Goal: Information Seeking & Learning: Learn about a topic

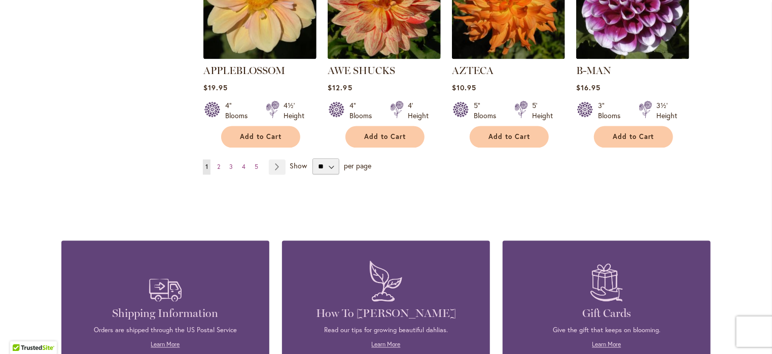
scroll to position [982, 0]
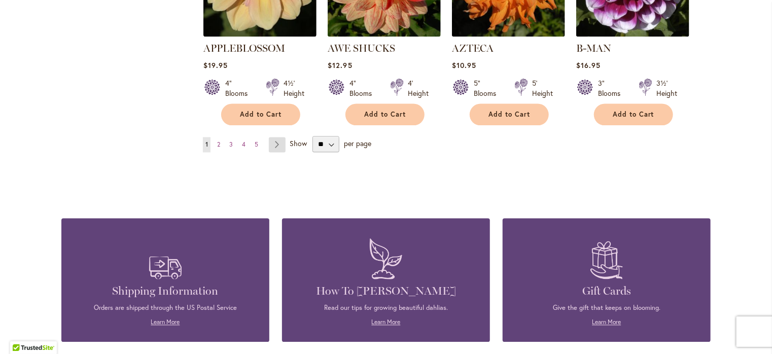
click at [270, 137] on link "Page Next" at bounding box center [277, 144] width 17 height 15
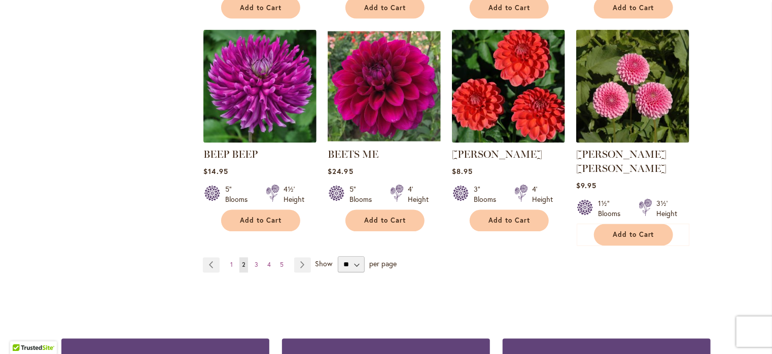
scroll to position [912, 0]
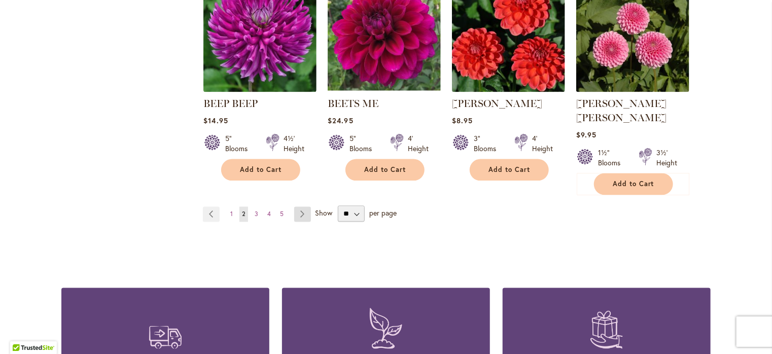
click at [294, 207] on link "Page Next" at bounding box center [302, 214] width 17 height 15
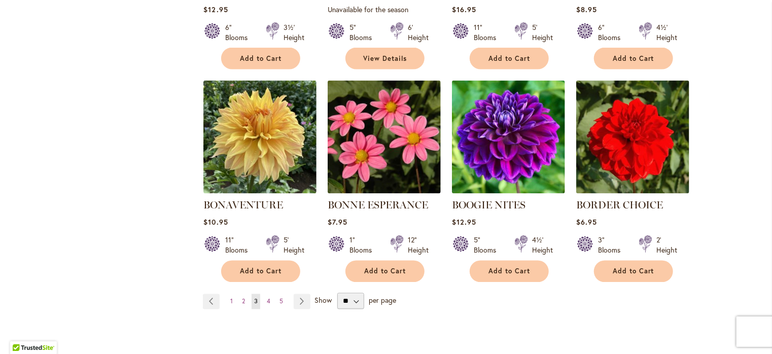
scroll to position [862, 0]
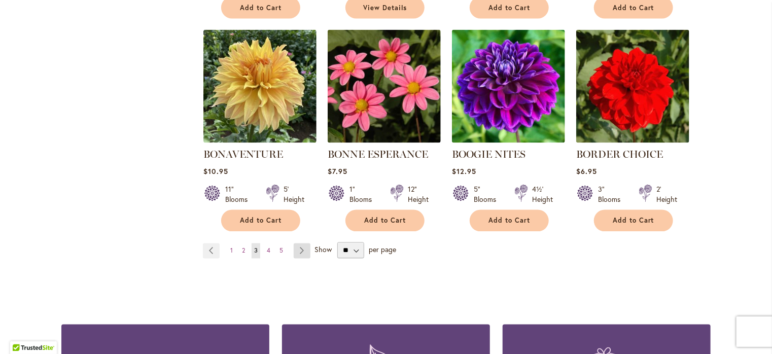
click at [300, 248] on link "Page Next" at bounding box center [302, 250] width 17 height 15
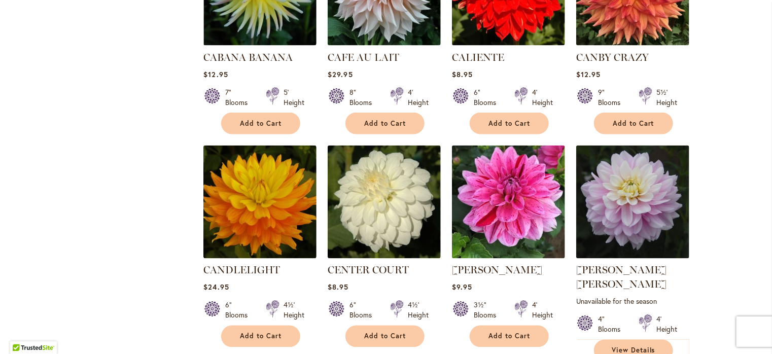
scroll to position [862, 0]
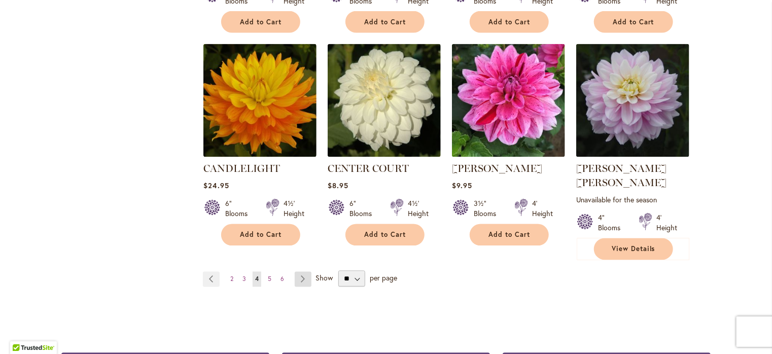
click at [298, 272] on link "Page Next" at bounding box center [303, 279] width 17 height 15
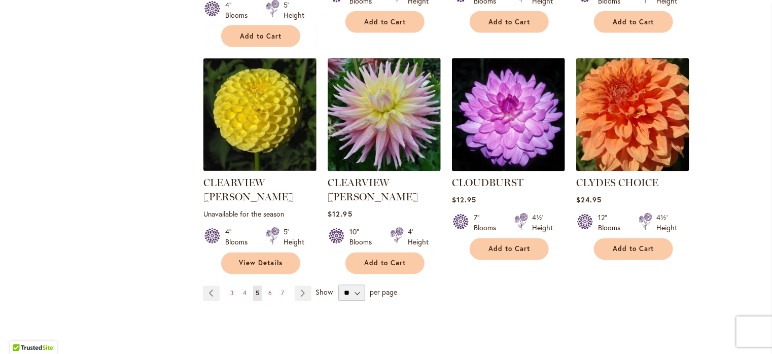
scroll to position [912, 0]
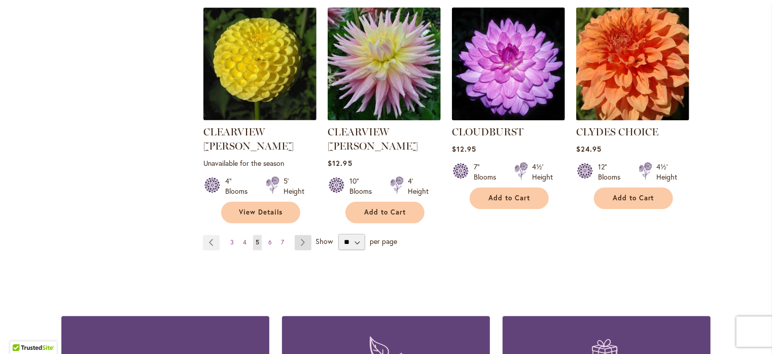
click at [296, 235] on link "Page Next" at bounding box center [303, 242] width 17 height 15
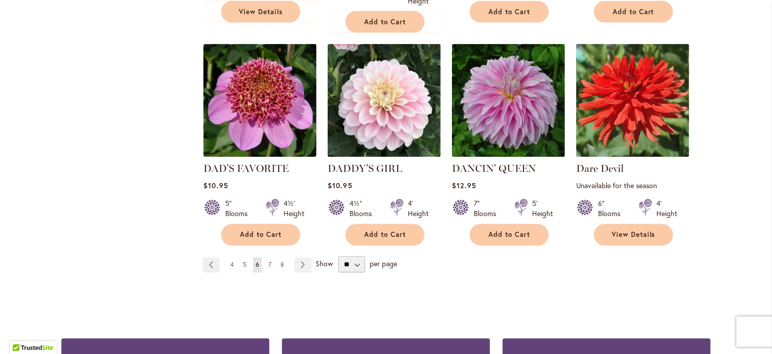
scroll to position [912, 0]
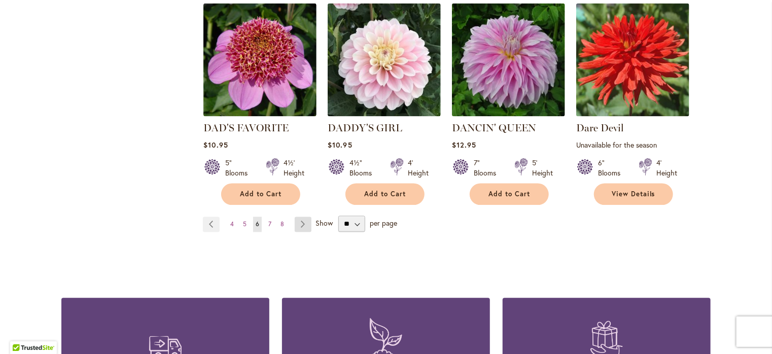
click at [299, 225] on link "Page Next" at bounding box center [303, 224] width 17 height 15
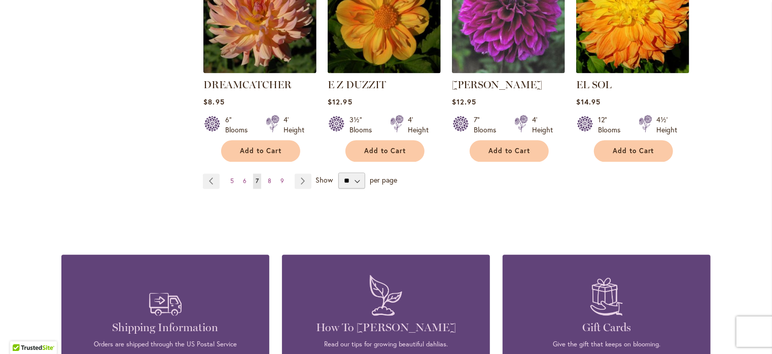
scroll to position [963, 0]
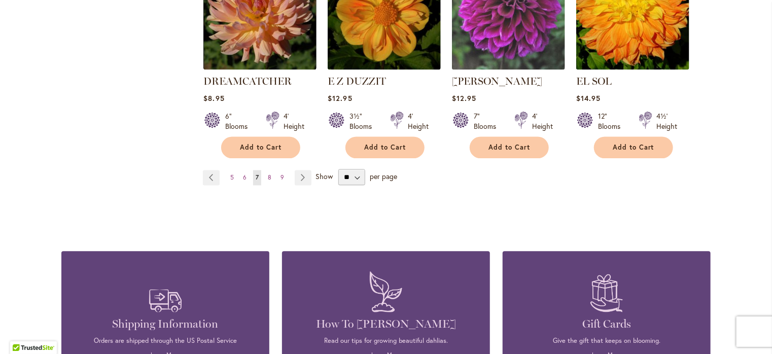
click at [316, 172] on span "Show" at bounding box center [323, 177] width 17 height 10
click at [338, 169] on select "** ** ** **" at bounding box center [351, 177] width 27 height 16
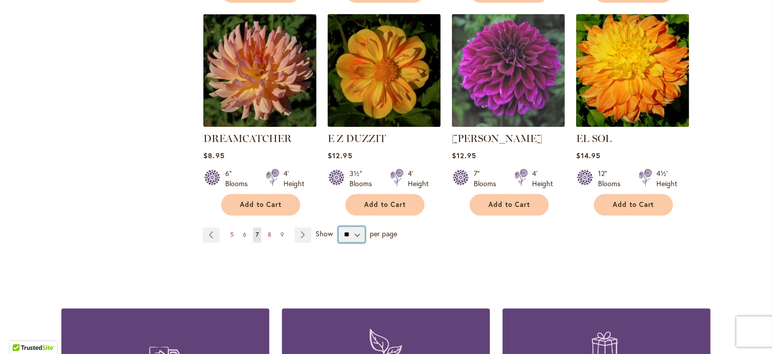
scroll to position [912, 0]
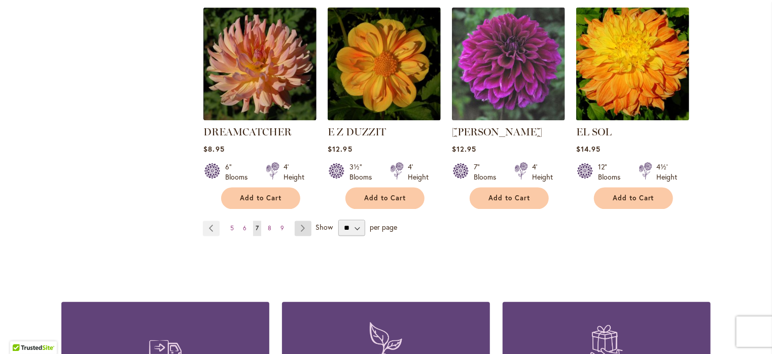
click at [301, 221] on link "Page Next" at bounding box center [303, 228] width 17 height 15
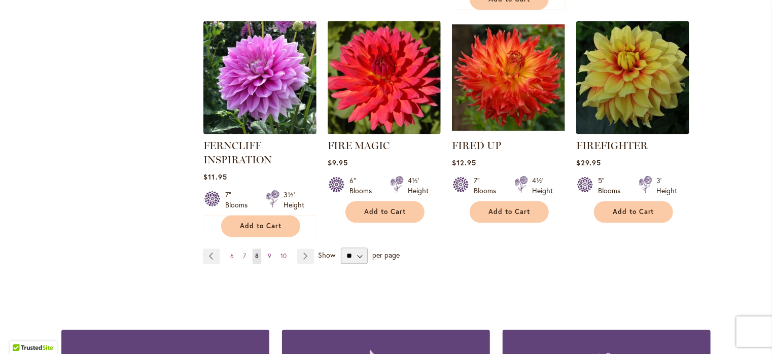
scroll to position [912, 0]
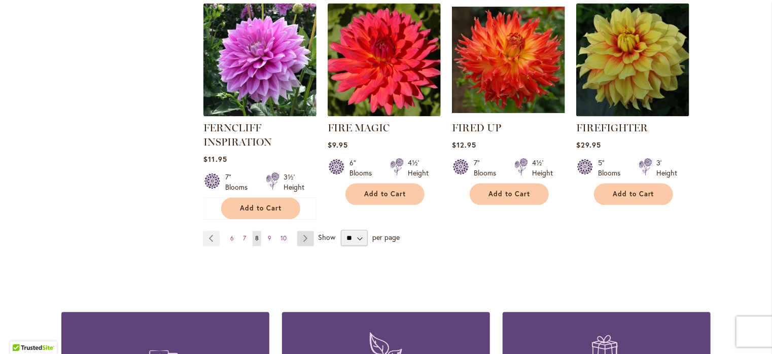
click at [298, 234] on link "Page Next" at bounding box center [305, 238] width 17 height 15
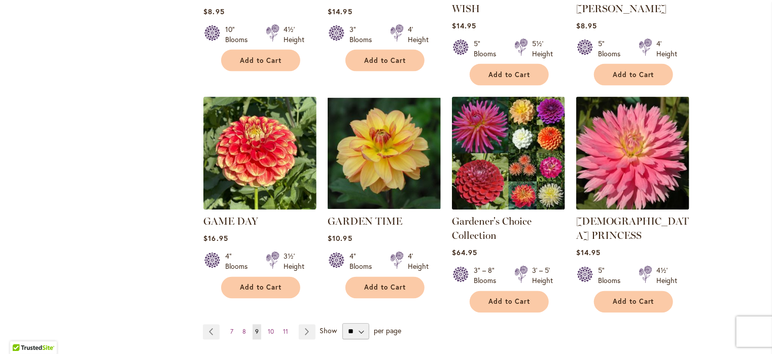
scroll to position [862, 0]
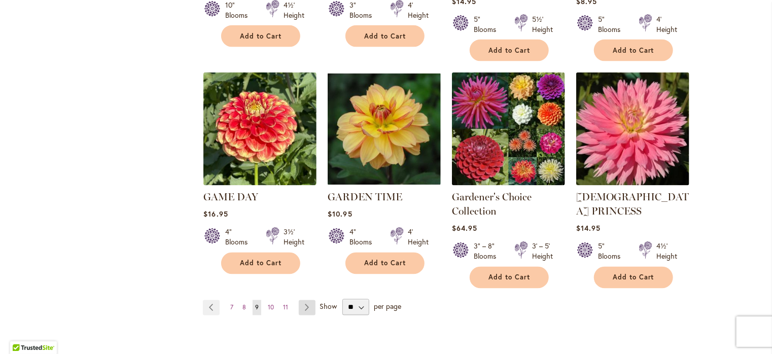
click at [302, 300] on link "Page Next" at bounding box center [307, 307] width 17 height 15
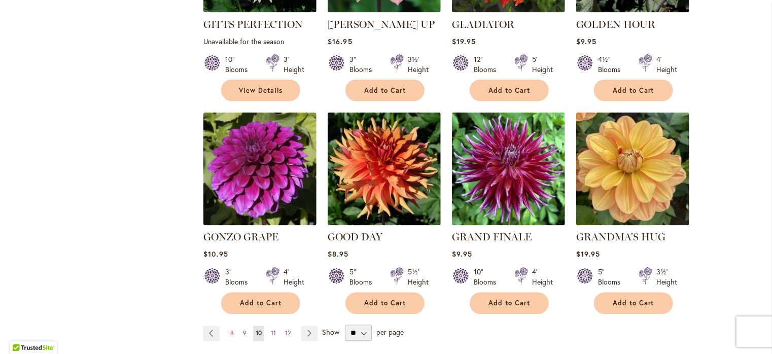
scroll to position [811, 0]
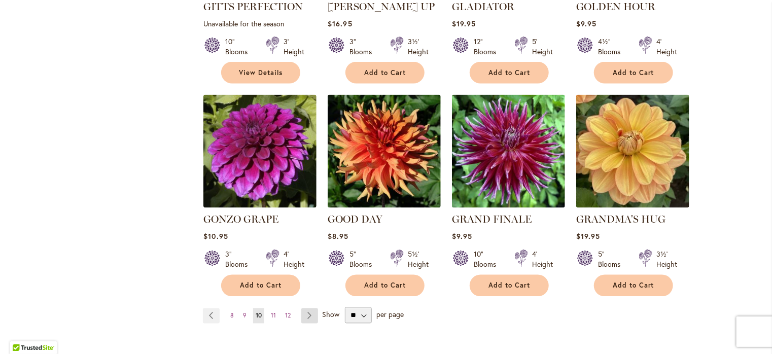
click at [310, 308] on link "Page Next" at bounding box center [309, 315] width 17 height 15
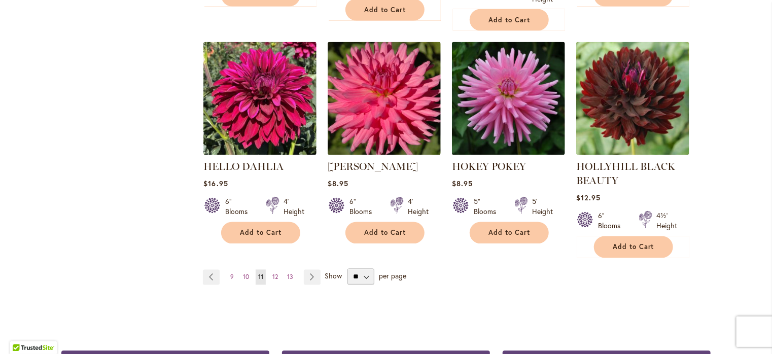
scroll to position [912, 0]
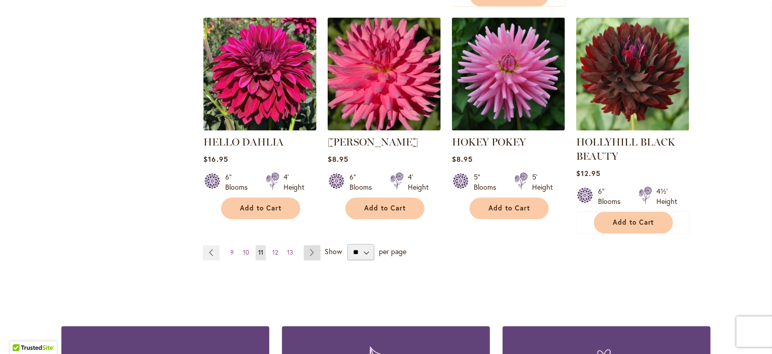
click at [310, 249] on link "Page Next" at bounding box center [312, 252] width 17 height 15
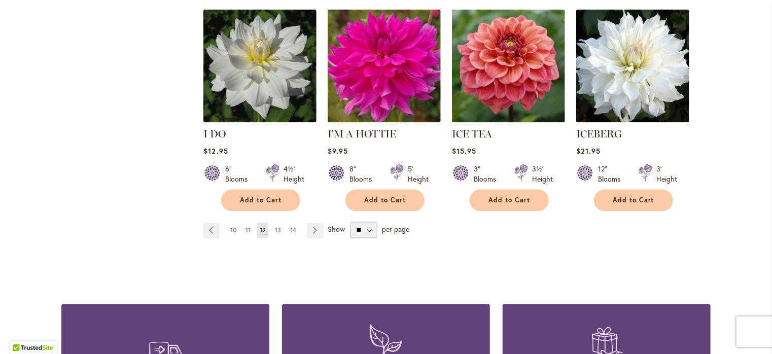
scroll to position [912, 0]
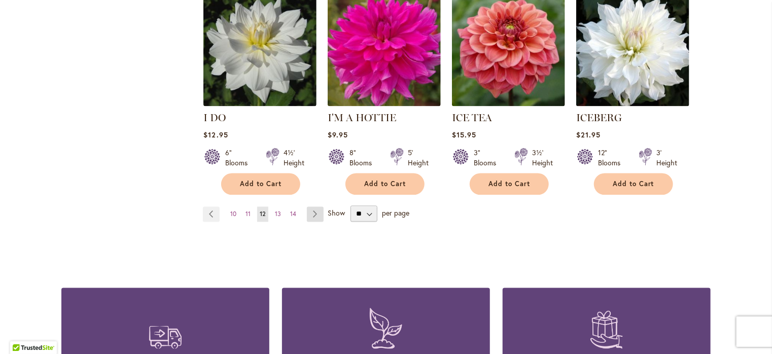
click at [307, 207] on link "Page Next" at bounding box center [315, 214] width 17 height 15
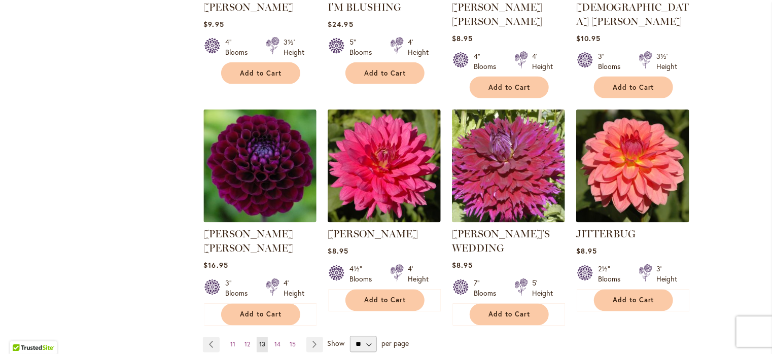
scroll to position [811, 0]
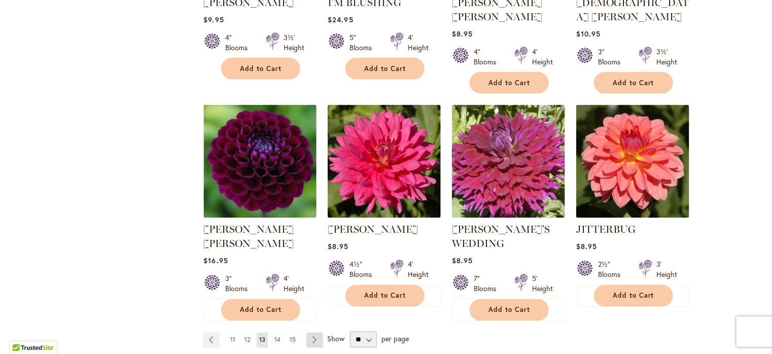
click at [309, 333] on link "Page Next" at bounding box center [314, 340] width 17 height 15
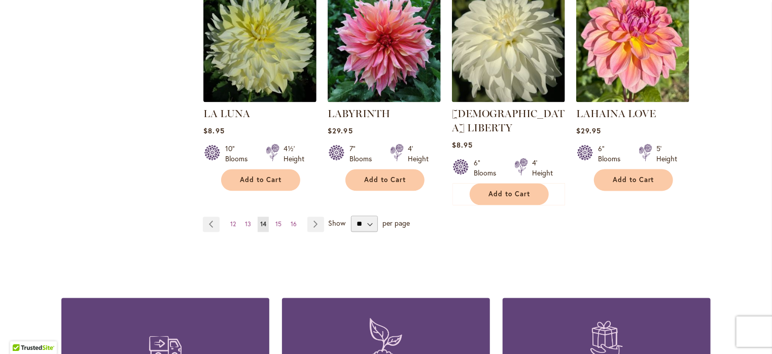
scroll to position [912, 0]
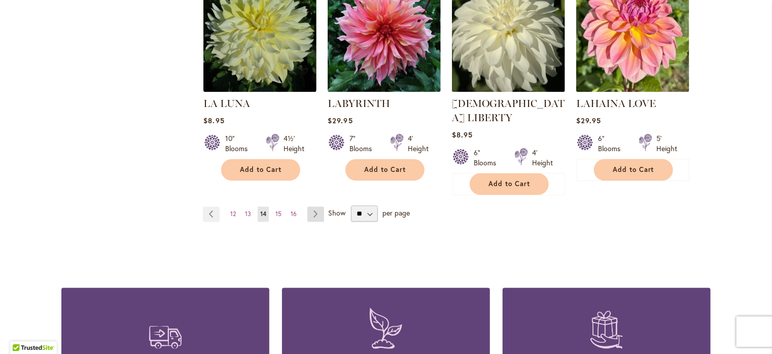
click at [310, 207] on link "Page Next" at bounding box center [315, 214] width 17 height 15
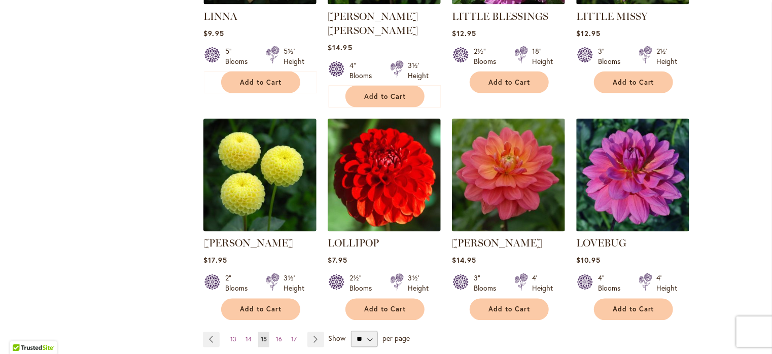
scroll to position [862, 0]
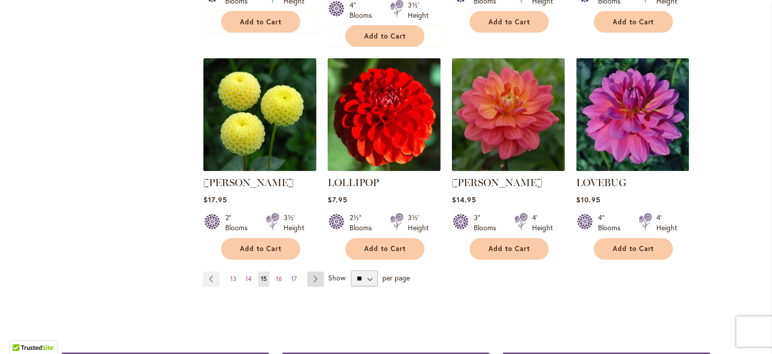
click at [310, 272] on link "Page Next" at bounding box center [315, 279] width 17 height 15
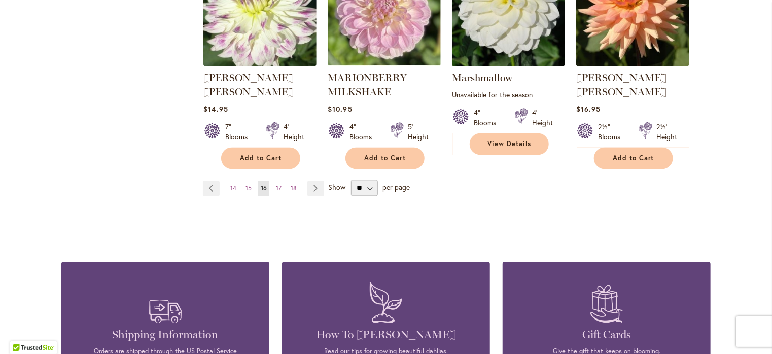
scroll to position [963, 0]
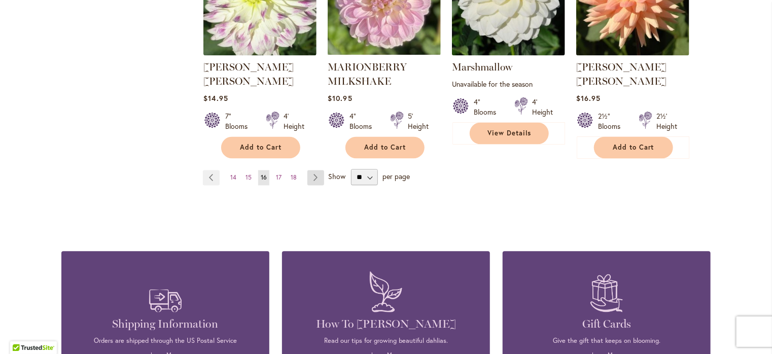
click at [307, 170] on link "Page Next" at bounding box center [315, 177] width 17 height 15
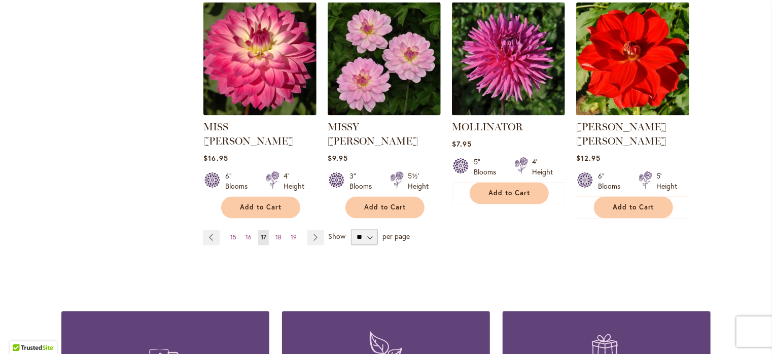
scroll to position [963, 0]
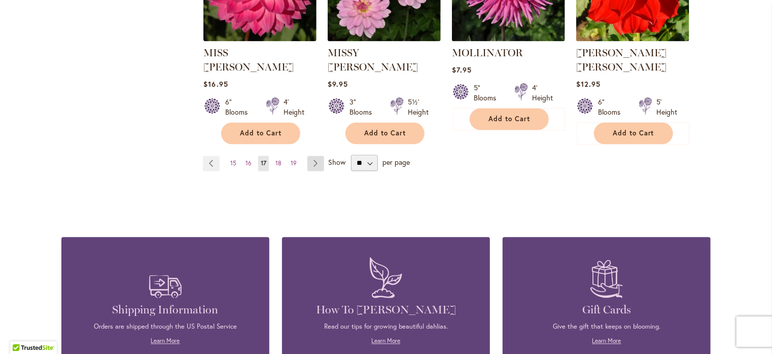
click at [310, 156] on link "Page Next" at bounding box center [315, 163] width 17 height 15
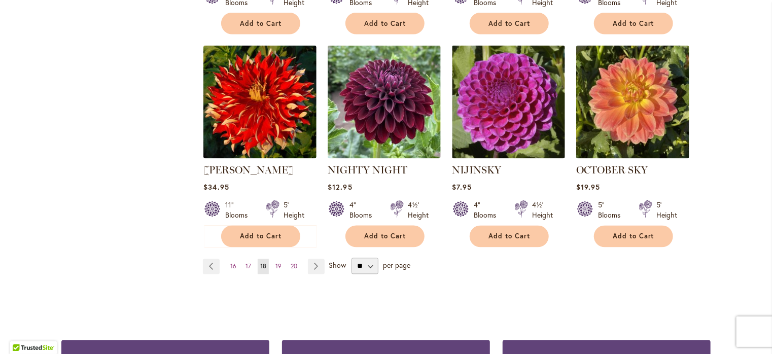
scroll to position [862, 0]
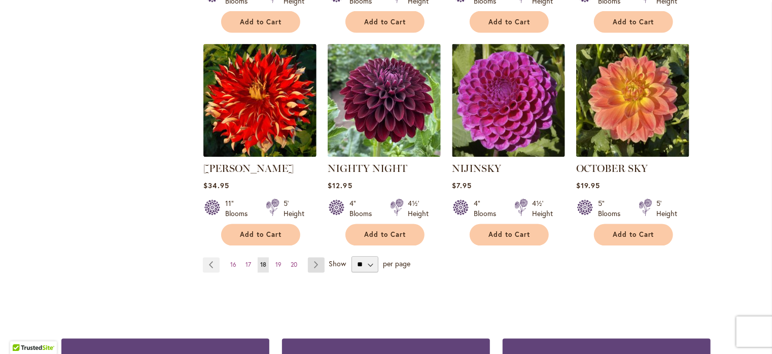
click at [311, 258] on link "Page Next" at bounding box center [316, 265] width 17 height 15
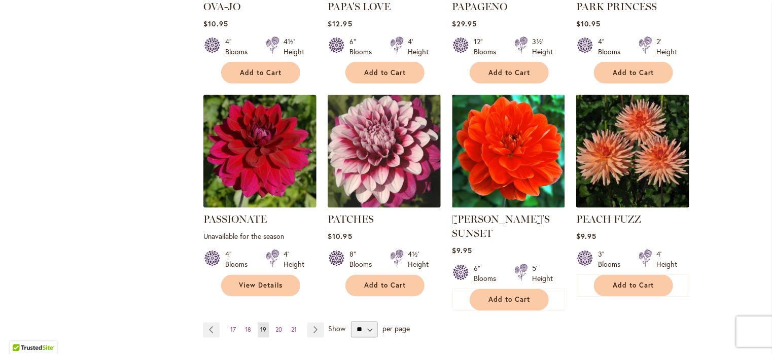
scroll to position [862, 0]
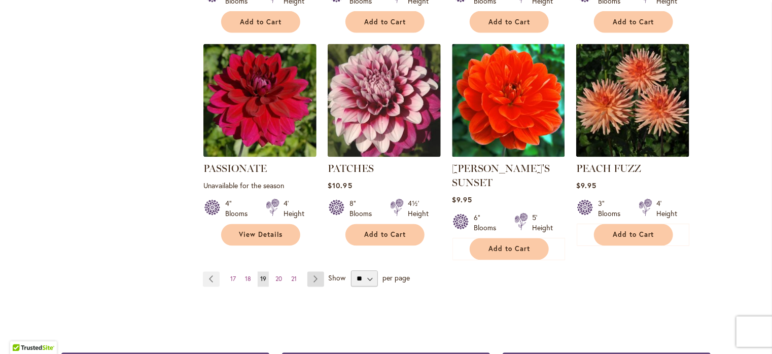
click at [312, 272] on link "Page Next" at bounding box center [315, 279] width 17 height 15
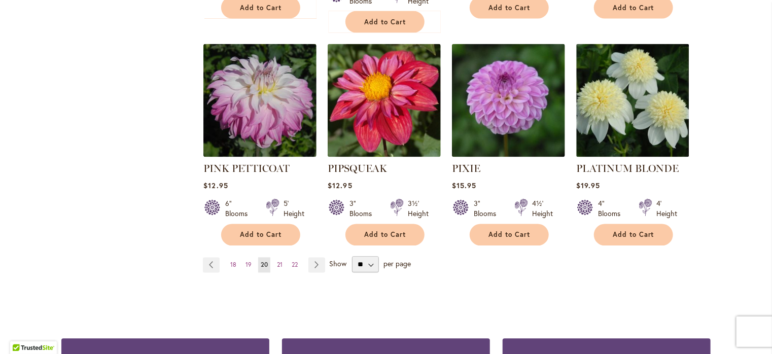
scroll to position [912, 0]
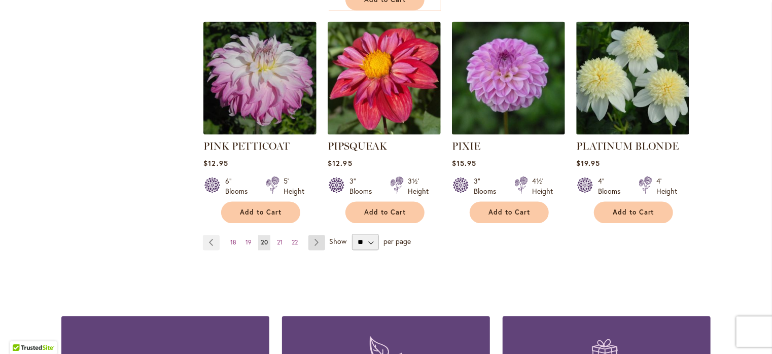
click at [310, 235] on link "Page Next" at bounding box center [316, 242] width 17 height 15
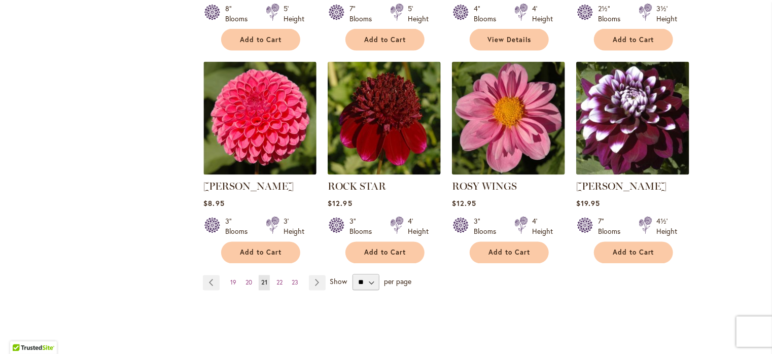
scroll to position [862, 0]
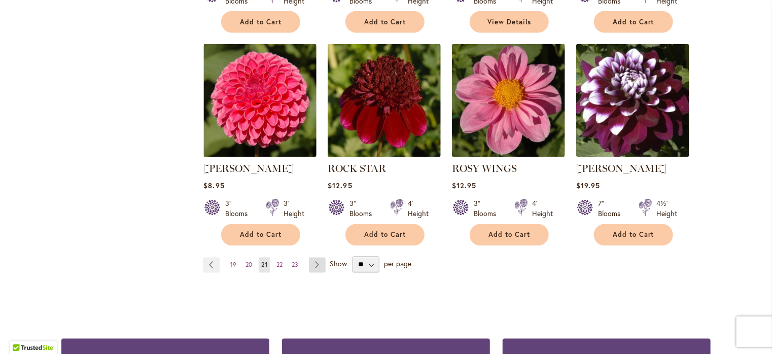
click at [314, 265] on link "Page Next" at bounding box center [317, 265] width 17 height 15
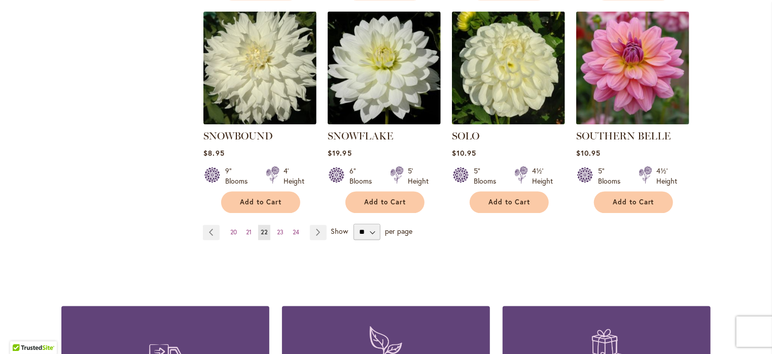
scroll to position [912, 0]
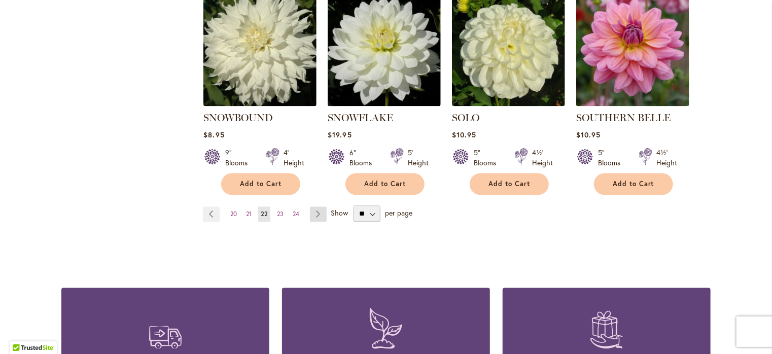
click at [314, 207] on link "Page Next" at bounding box center [318, 214] width 17 height 15
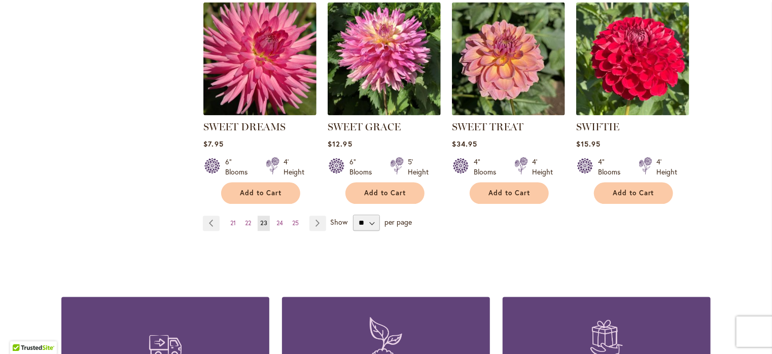
scroll to position [912, 0]
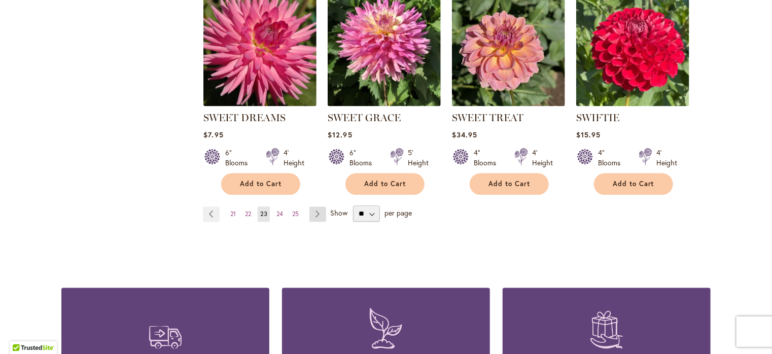
click at [312, 211] on link "Page Next" at bounding box center [317, 214] width 17 height 15
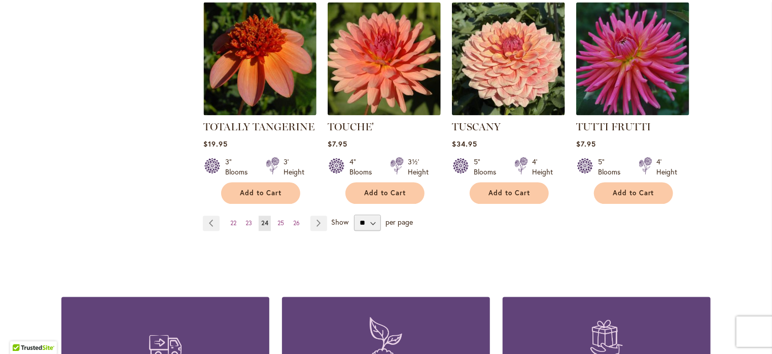
scroll to position [912, 0]
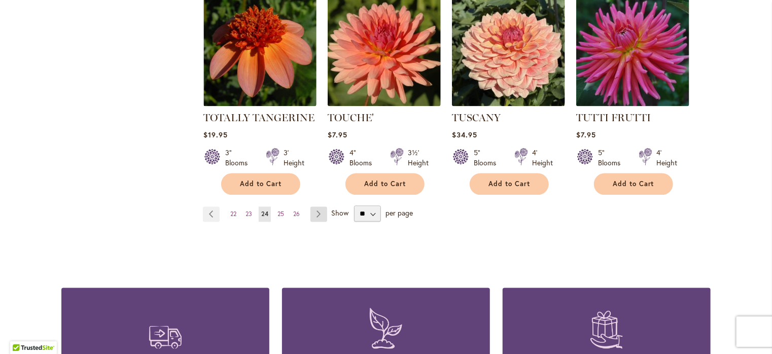
click at [312, 207] on link "Page Next" at bounding box center [318, 214] width 17 height 15
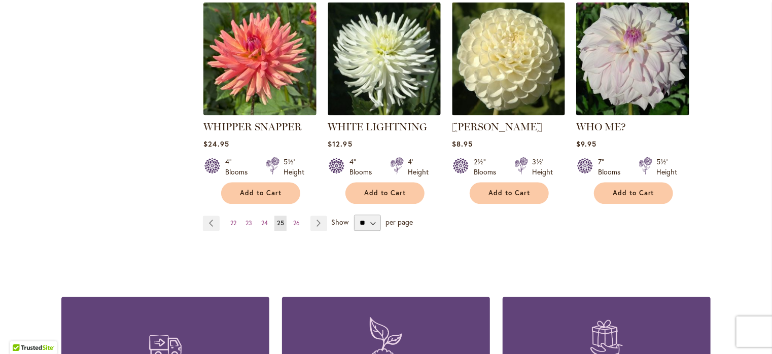
scroll to position [912, 0]
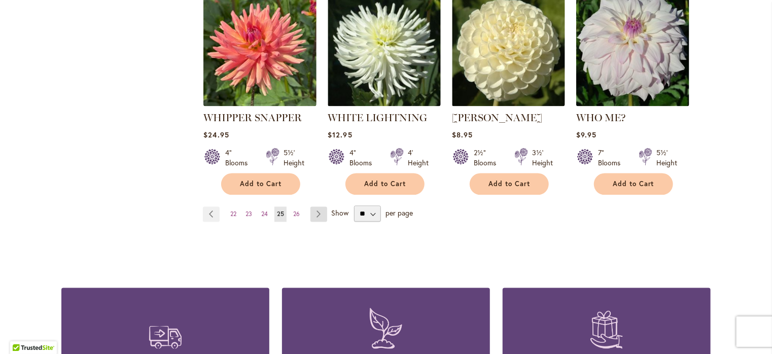
click at [316, 207] on link "Page Next" at bounding box center [318, 214] width 17 height 15
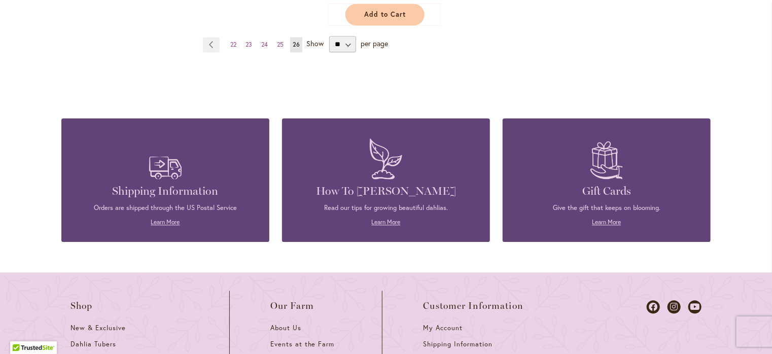
scroll to position [1024, 0]
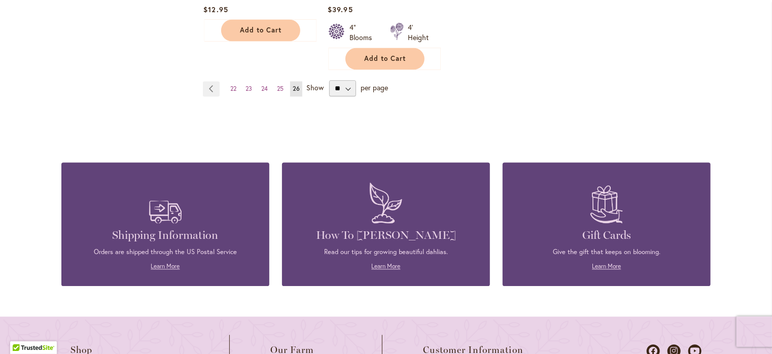
click at [382, 240] on div "How To Grow Dahlias Read our tips for growing beautiful dahlias. Learn More" at bounding box center [385, 223] width 177 height 93
click at [389, 262] on link "Learn More" at bounding box center [386, 266] width 29 height 8
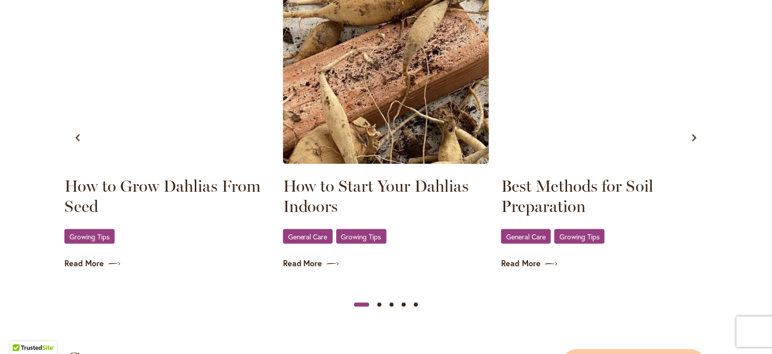
scroll to position [577, 0]
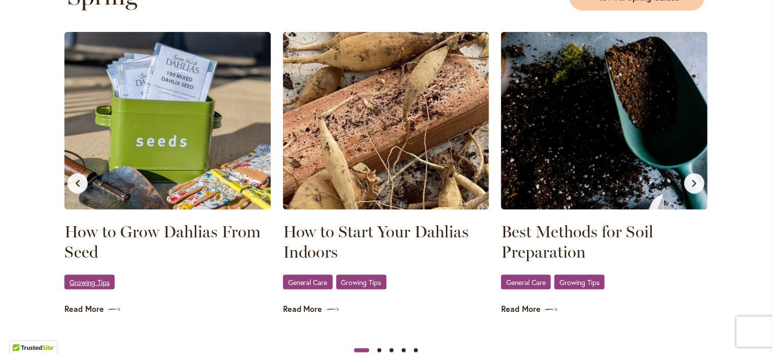
click at [100, 287] on link "Growing Tips" at bounding box center [89, 282] width 50 height 15
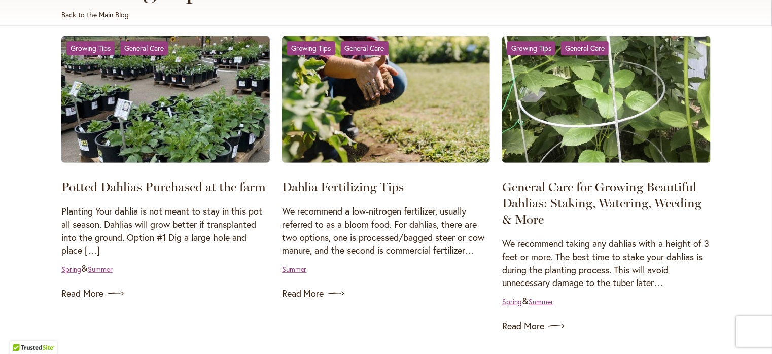
scroll to position [203, 0]
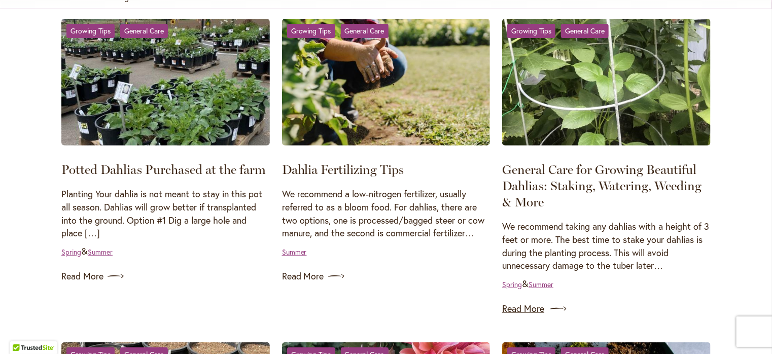
click at [535, 308] on link "Read More" at bounding box center [606, 309] width 208 height 16
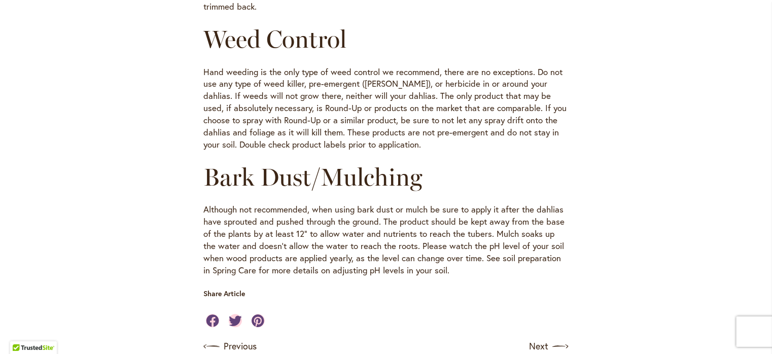
scroll to position [1115, 0]
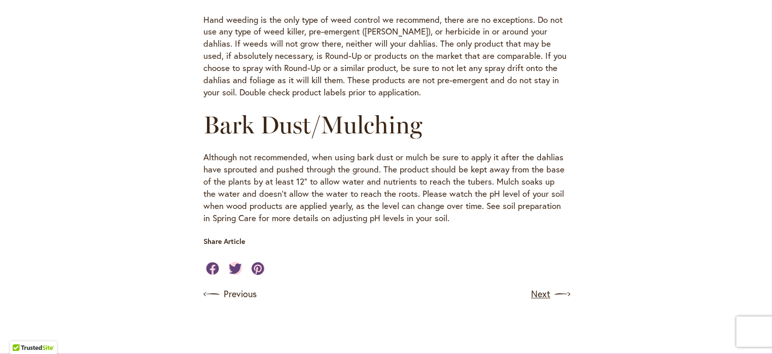
click at [547, 286] on link "Next" at bounding box center [550, 294] width 38 height 16
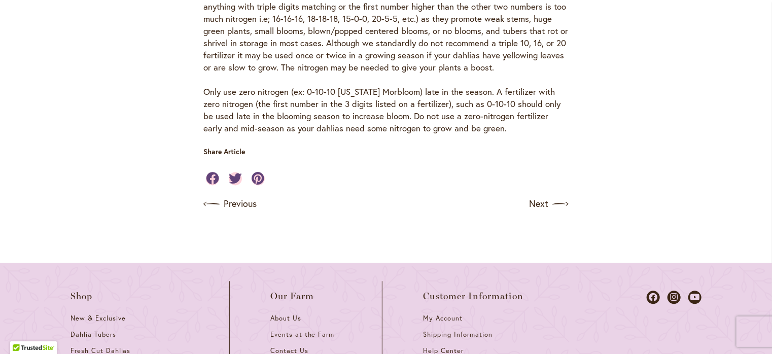
scroll to position [1014, 0]
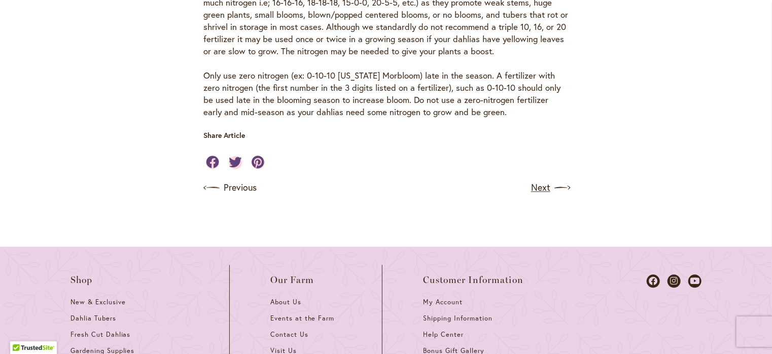
click at [538, 196] on link "Next" at bounding box center [550, 187] width 38 height 16
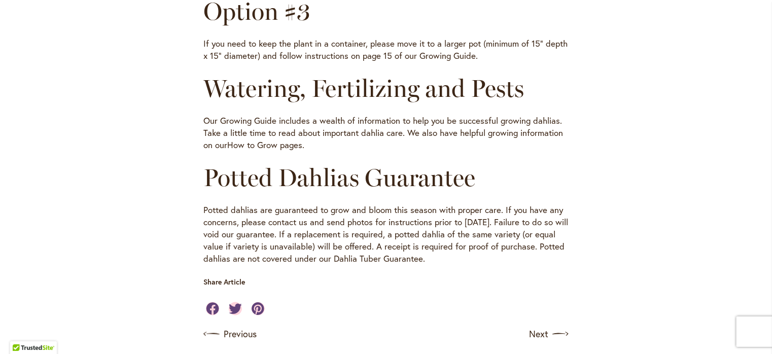
scroll to position [659, 0]
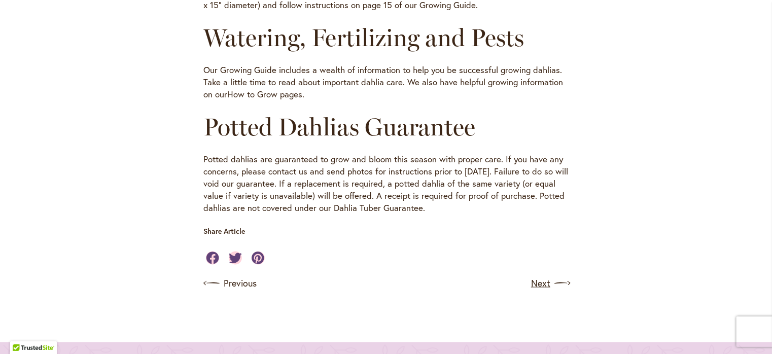
click at [540, 281] on link "Next" at bounding box center [550, 283] width 38 height 16
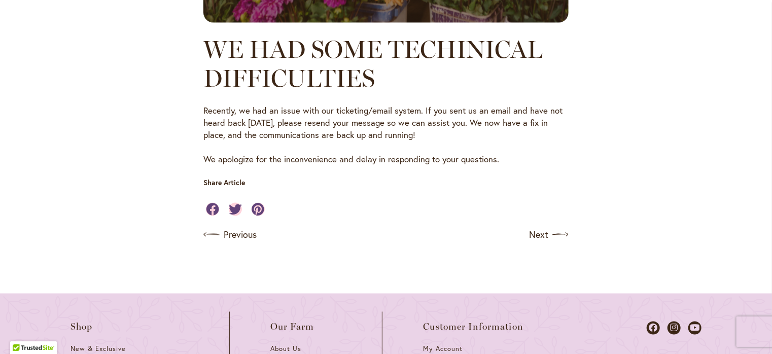
scroll to position [710, 0]
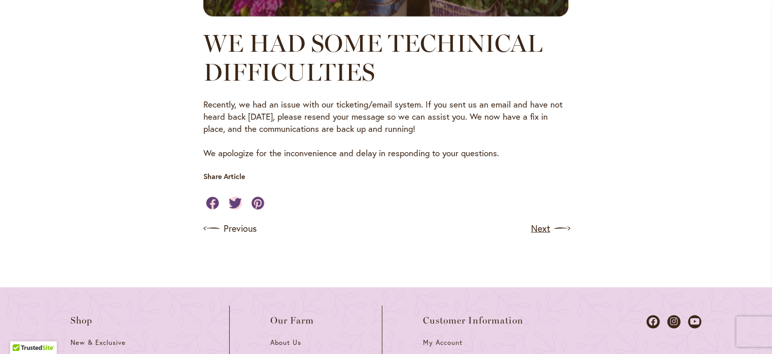
click at [541, 229] on link "Next" at bounding box center [550, 229] width 38 height 16
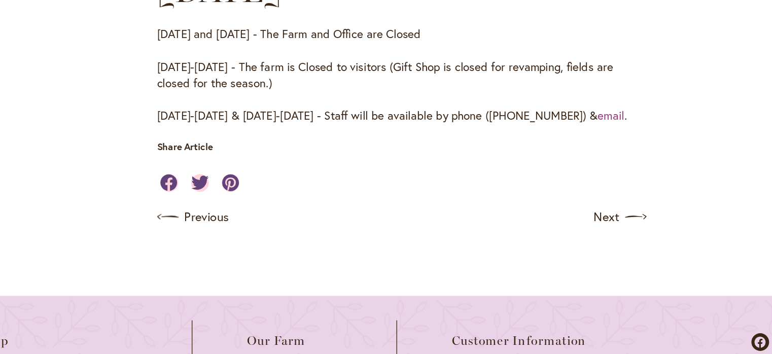
scroll to position [703, 0]
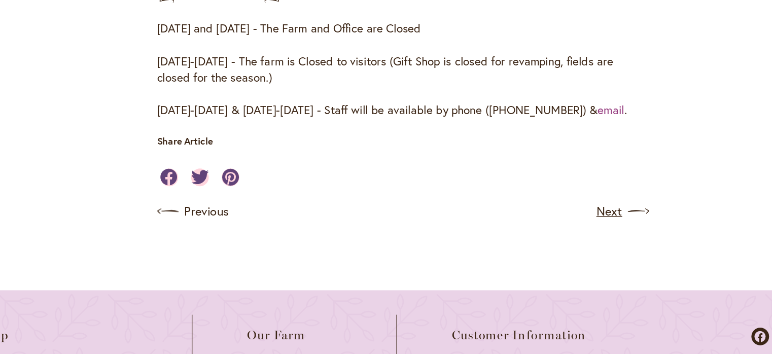
click at [533, 246] on link "Next" at bounding box center [550, 247] width 38 height 16
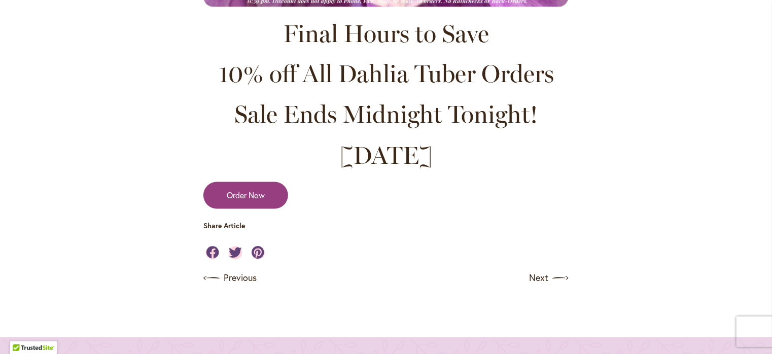
scroll to position [912, 0]
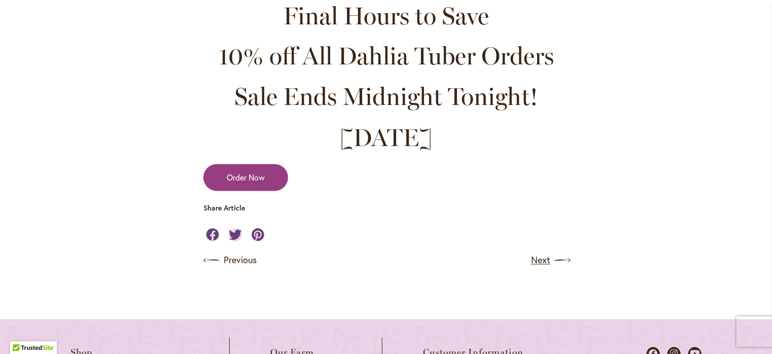
click at [540, 258] on link "Next" at bounding box center [550, 260] width 38 height 16
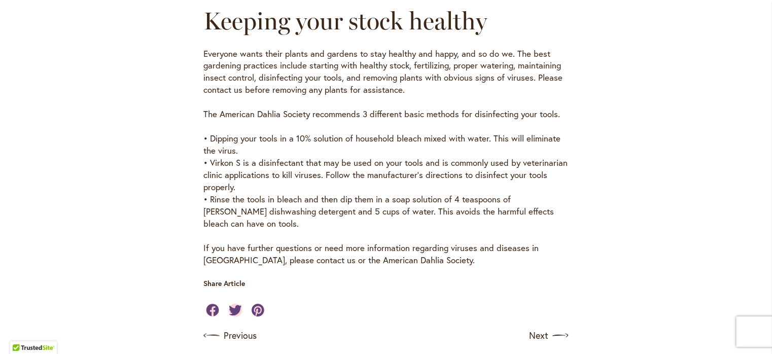
scroll to position [406, 0]
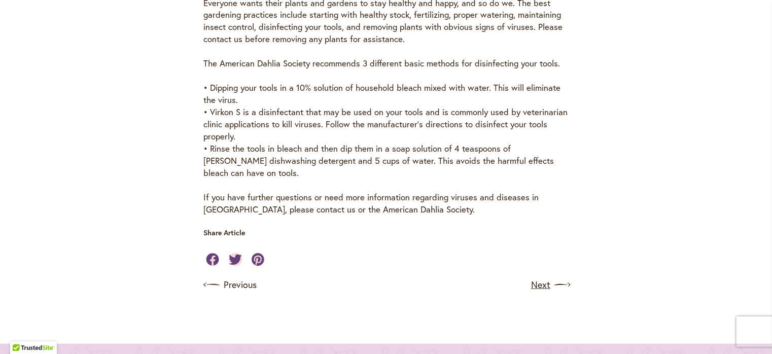
click at [538, 284] on link "Next" at bounding box center [550, 285] width 38 height 16
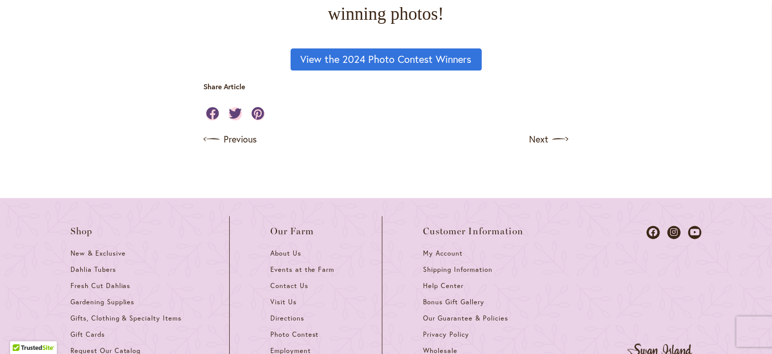
scroll to position [963, 0]
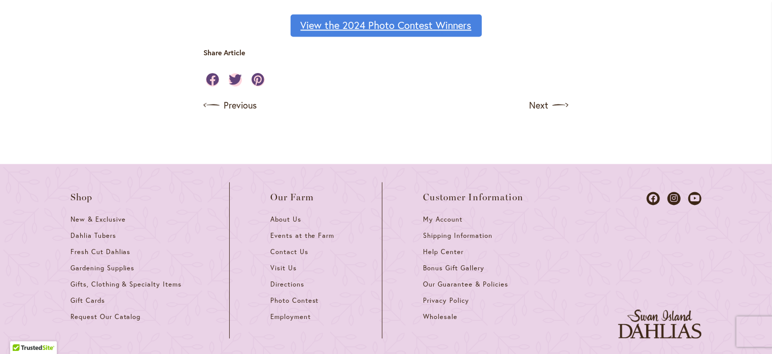
click at [442, 37] on link "View the 2024 Photo Contest Winners" at bounding box center [385, 26] width 191 height 22
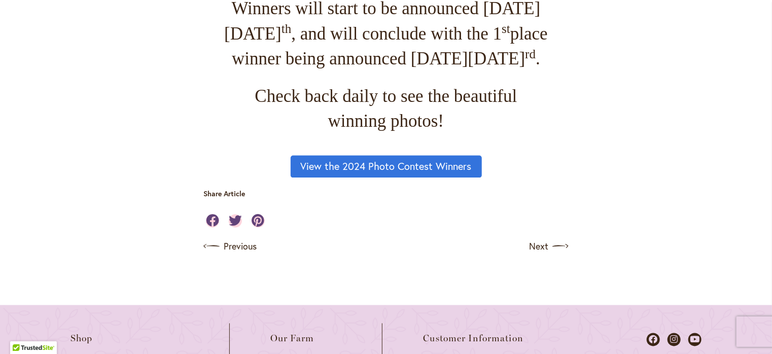
scroll to position [912, 0]
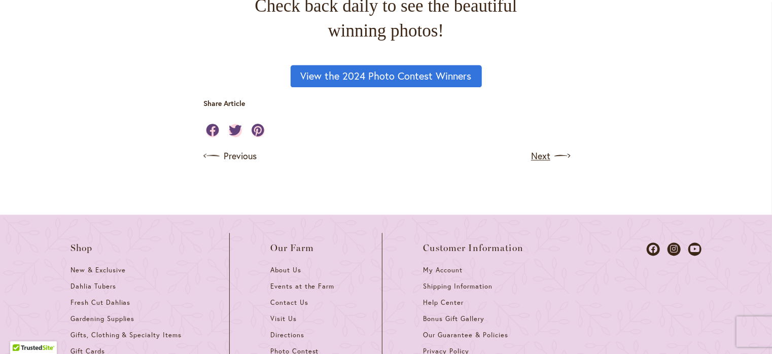
click at [549, 164] on link "Next" at bounding box center [550, 156] width 38 height 16
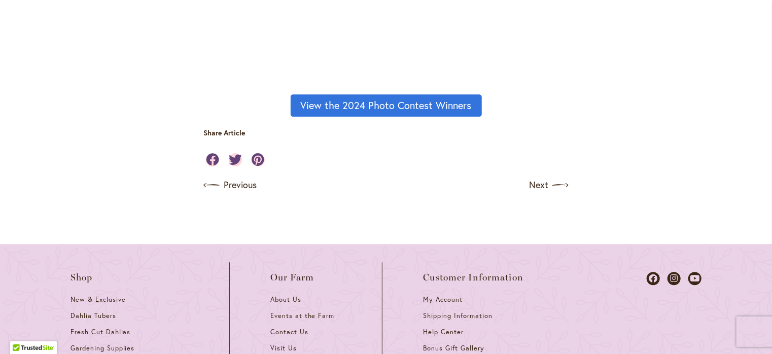
scroll to position [1267, 0]
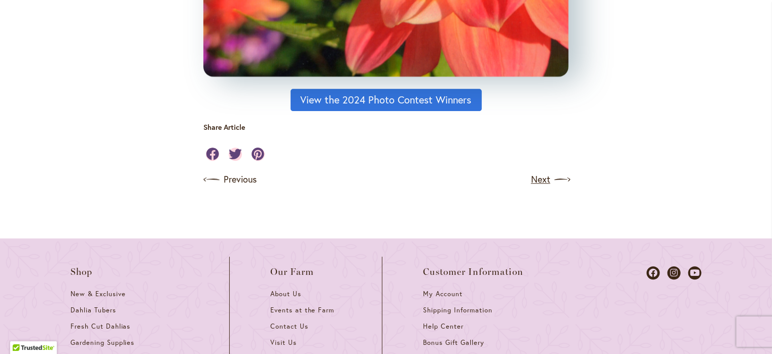
click at [541, 176] on link "Next" at bounding box center [550, 179] width 38 height 16
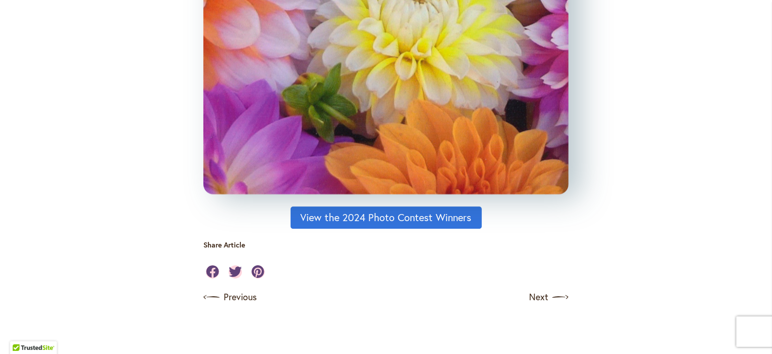
scroll to position [1419, 0]
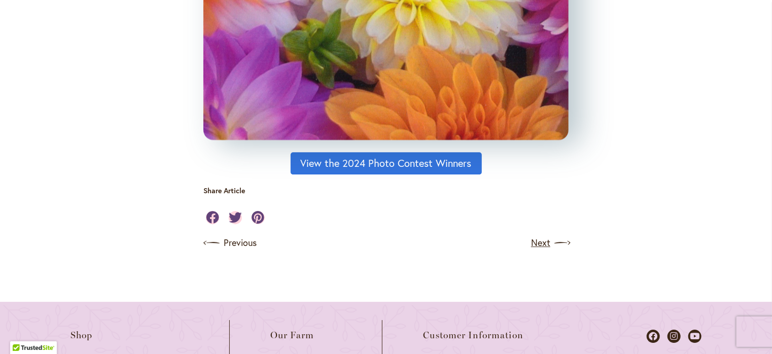
click at [539, 244] on link "Next" at bounding box center [550, 243] width 38 height 16
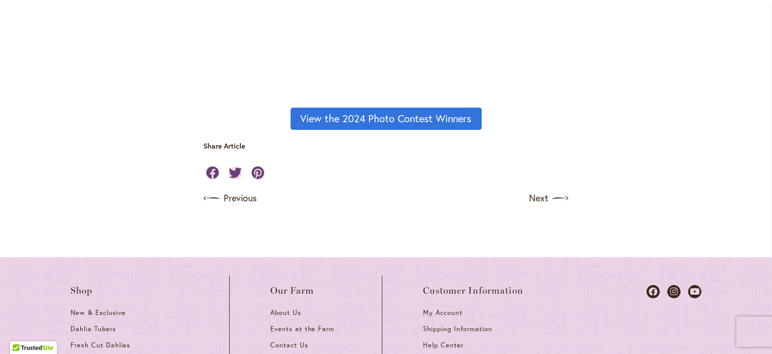
scroll to position [1470, 0]
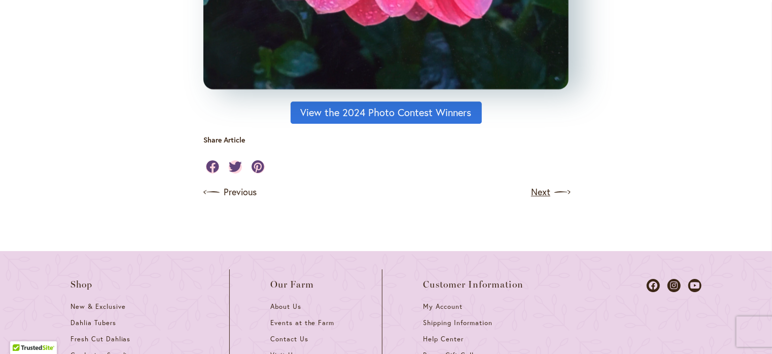
click at [544, 192] on link "Next" at bounding box center [550, 192] width 38 height 16
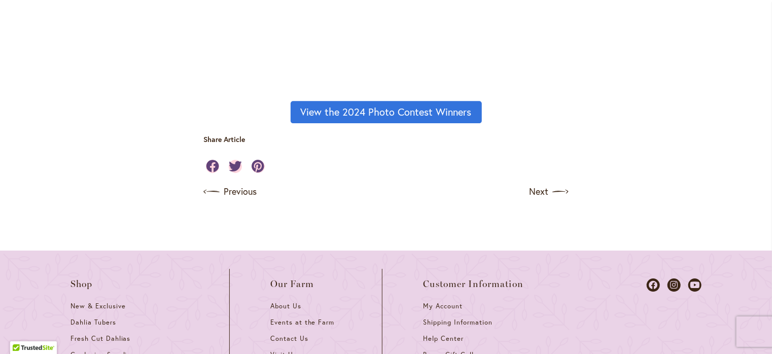
scroll to position [1470, 0]
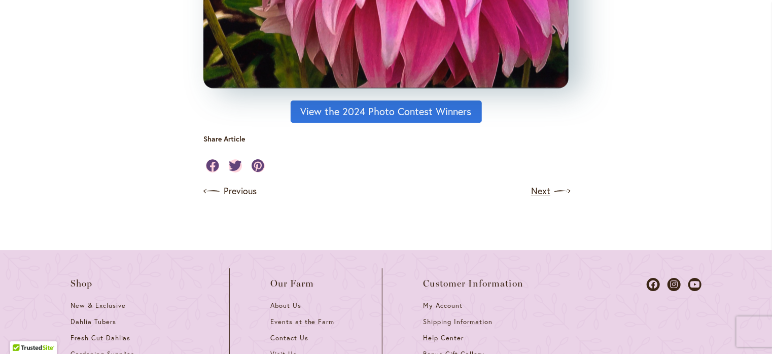
click at [542, 192] on link "Next" at bounding box center [550, 191] width 38 height 16
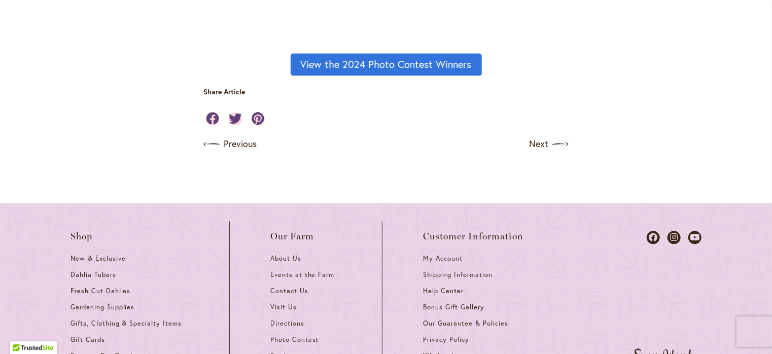
scroll to position [1014, 0]
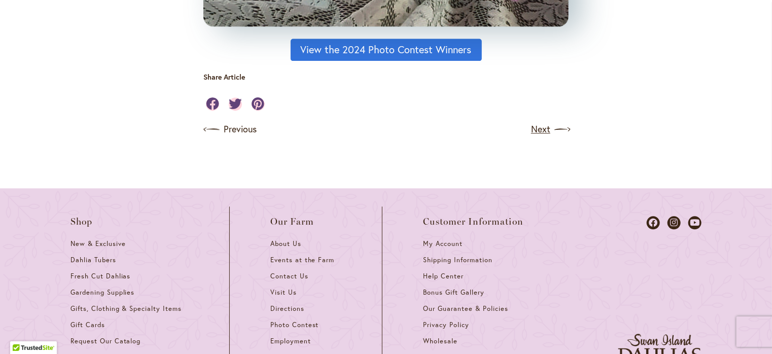
click at [547, 128] on link "Next" at bounding box center [550, 129] width 38 height 16
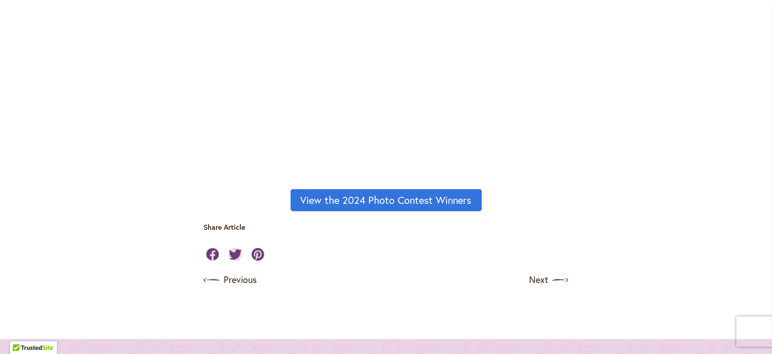
scroll to position [811, 0]
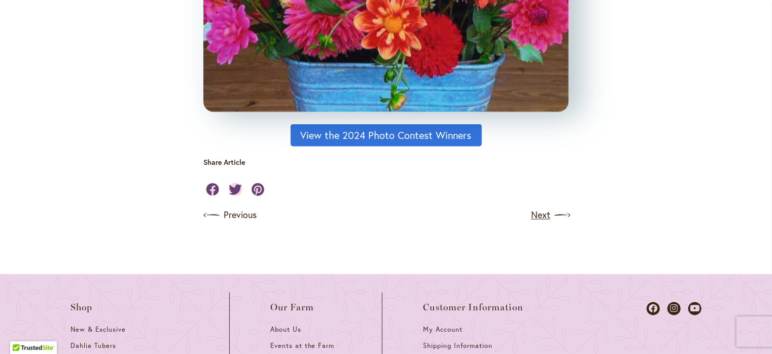
click at [536, 215] on link "Next" at bounding box center [550, 215] width 38 height 16
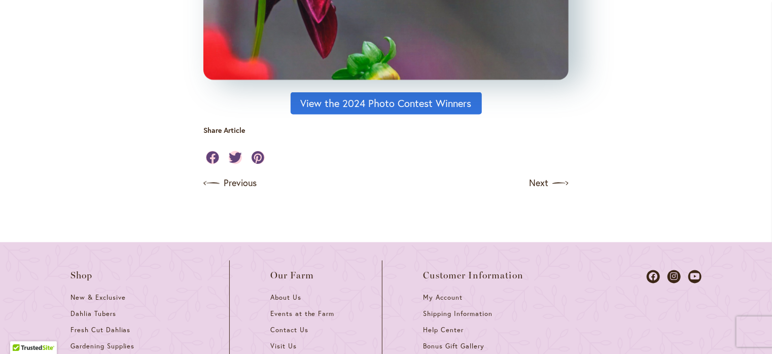
scroll to position [811, 0]
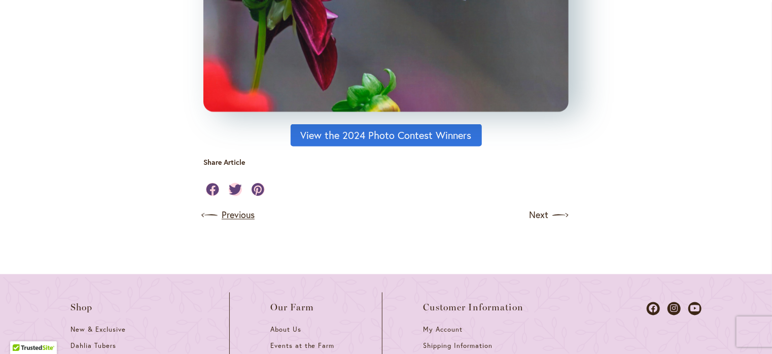
click at [229, 210] on link "Previous" at bounding box center [228, 215] width 51 height 16
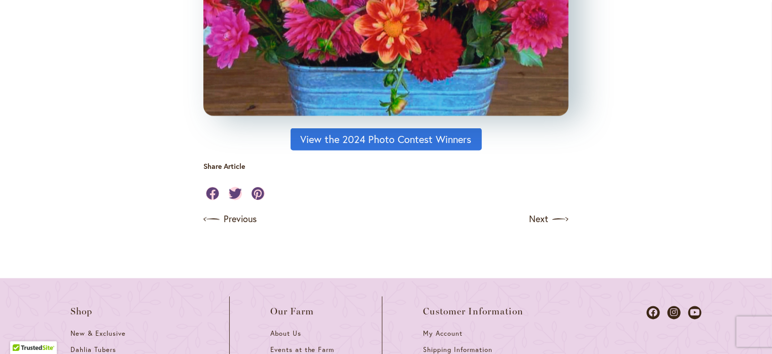
scroll to position [811, 0]
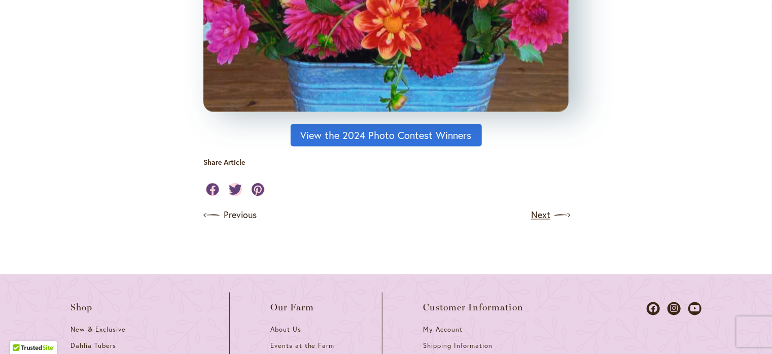
click at [535, 217] on link "Next" at bounding box center [550, 215] width 38 height 16
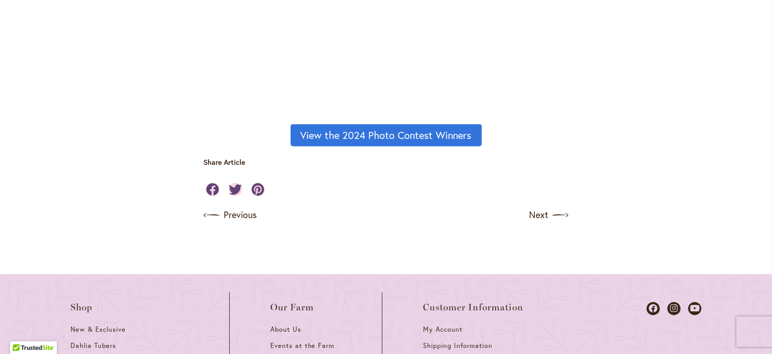
scroll to position [912, 0]
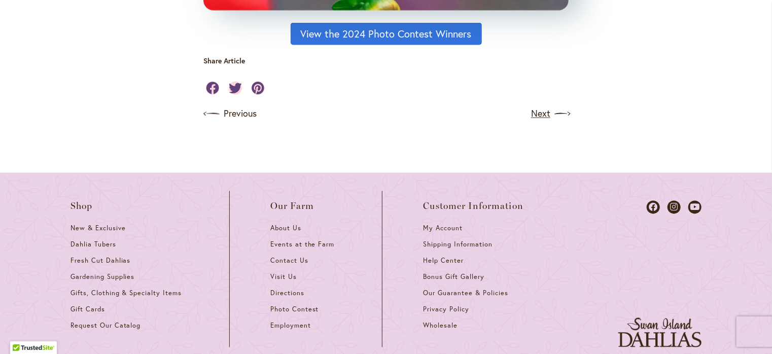
click at [538, 117] on link "Next" at bounding box center [550, 114] width 38 height 16
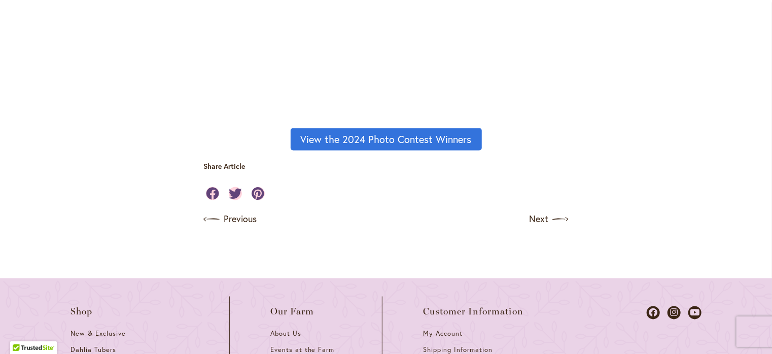
scroll to position [862, 0]
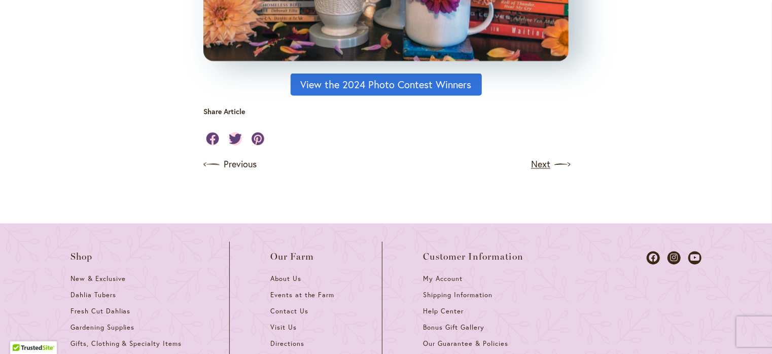
click at [537, 162] on link "Next" at bounding box center [550, 165] width 38 height 16
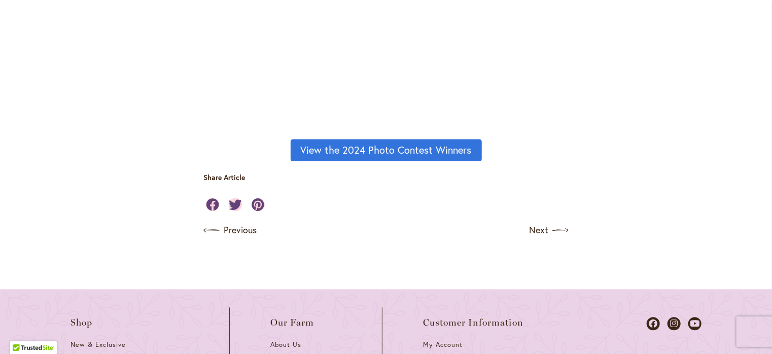
scroll to position [1014, 0]
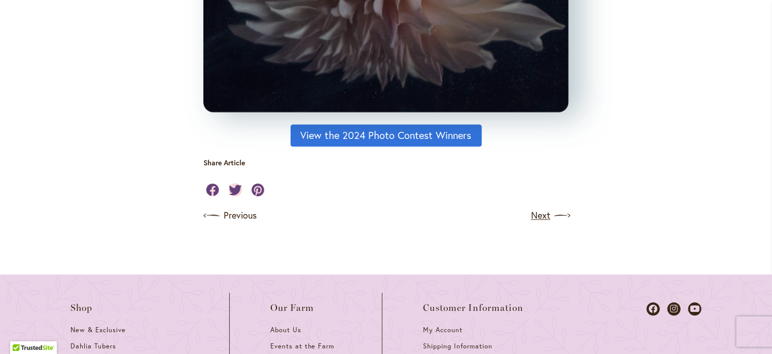
click at [539, 211] on link "Next" at bounding box center [550, 215] width 38 height 16
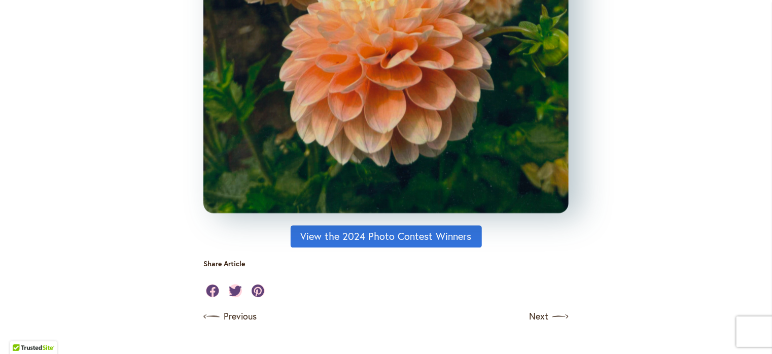
scroll to position [963, 0]
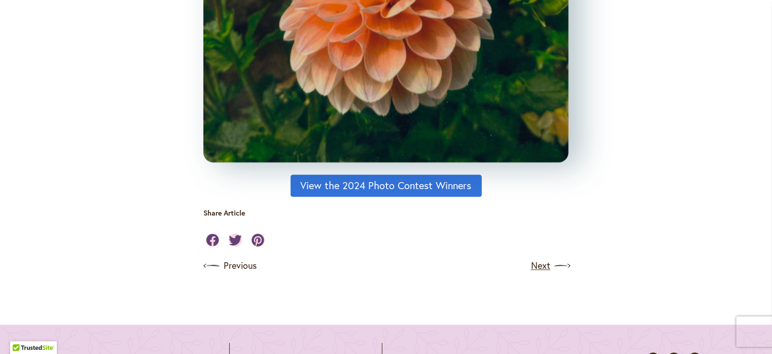
click at [531, 262] on link "Next" at bounding box center [550, 266] width 38 height 16
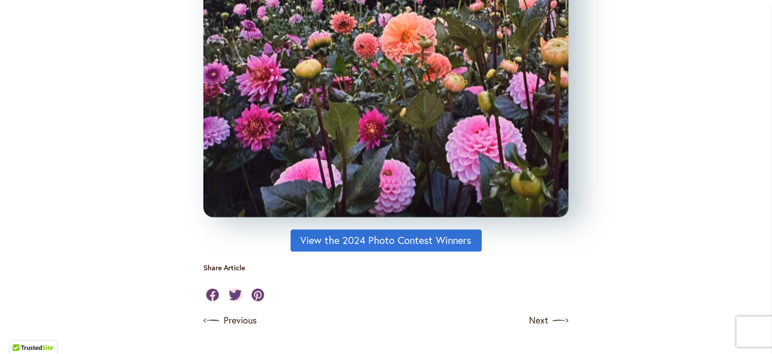
scroll to position [912, 0]
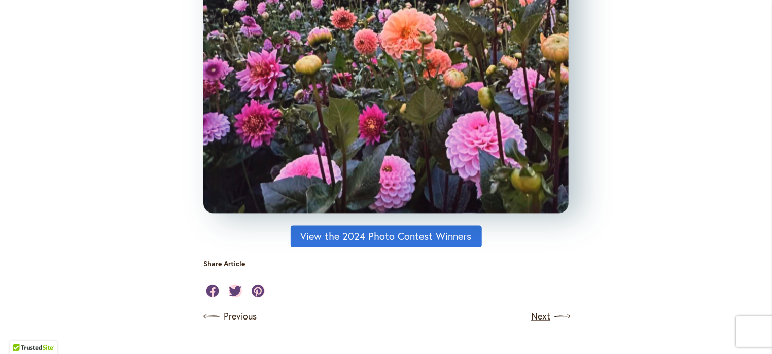
click at [541, 313] on link "Next" at bounding box center [550, 317] width 38 height 16
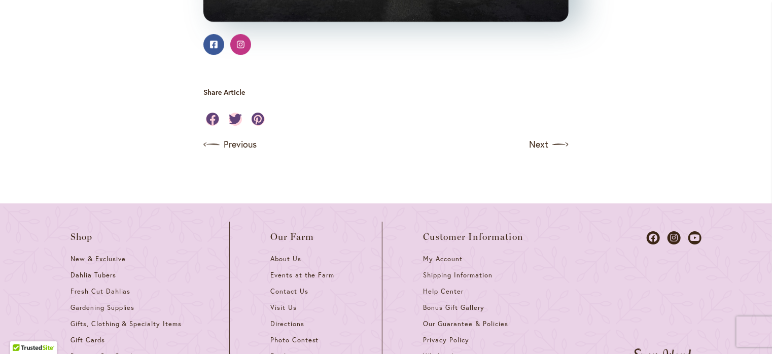
scroll to position [1521, 0]
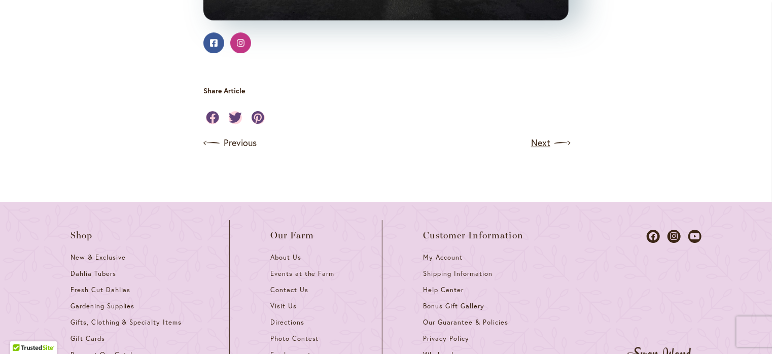
click at [539, 151] on link "Next" at bounding box center [550, 143] width 38 height 16
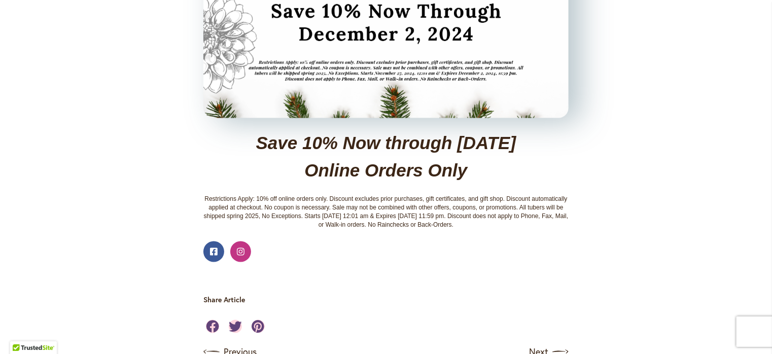
scroll to position [710, 0]
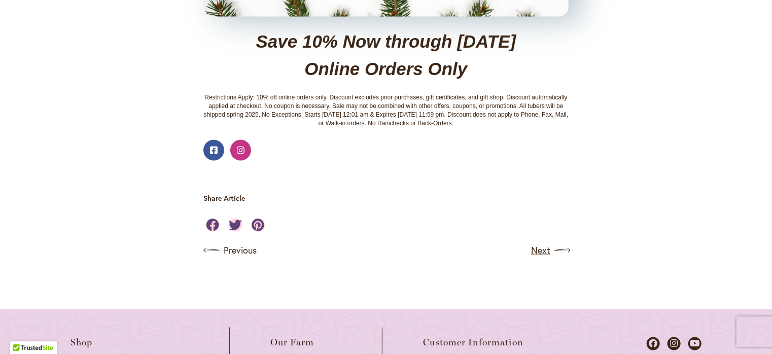
click at [541, 248] on link "Next" at bounding box center [550, 250] width 38 height 16
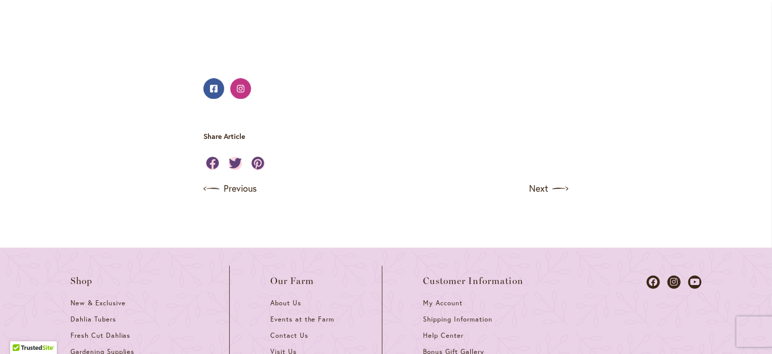
scroll to position [1267, 0]
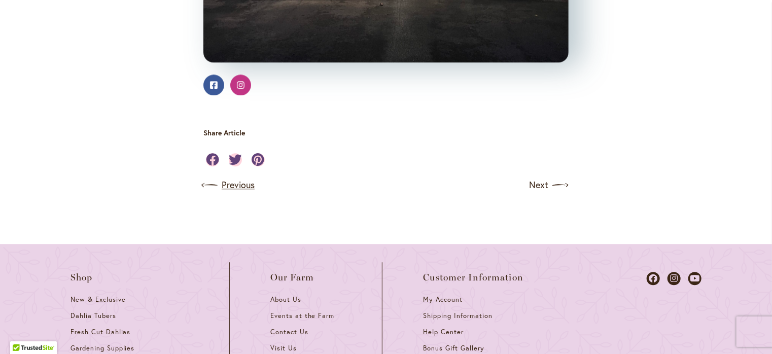
click at [228, 193] on link "Previous" at bounding box center [228, 185] width 51 height 16
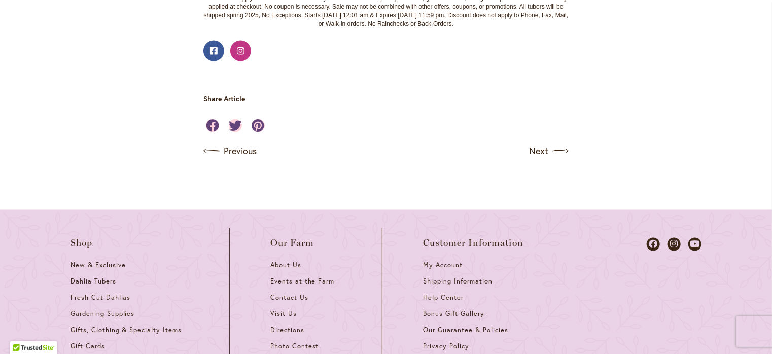
scroll to position [811, 0]
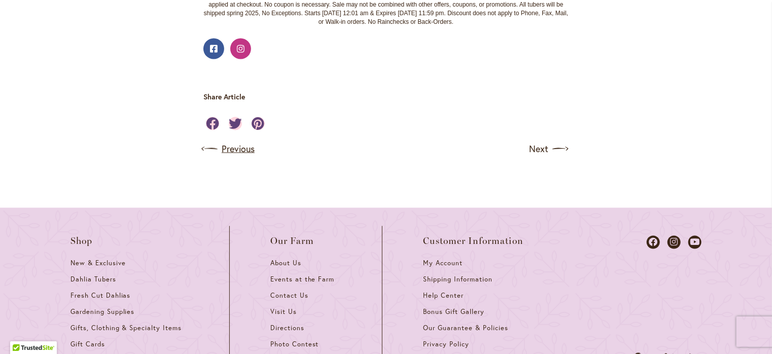
click at [233, 151] on link "Previous" at bounding box center [228, 149] width 51 height 16
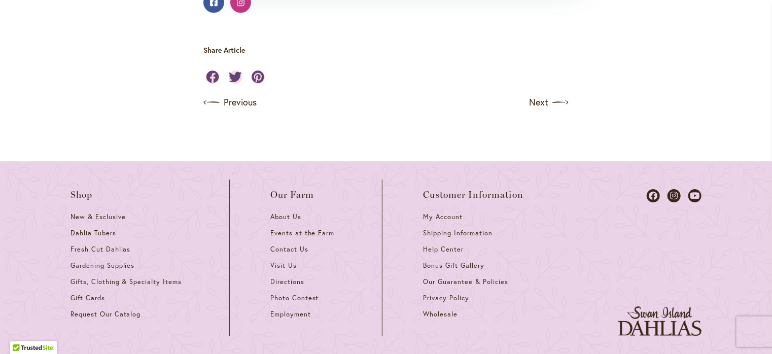
scroll to position [1622, 0]
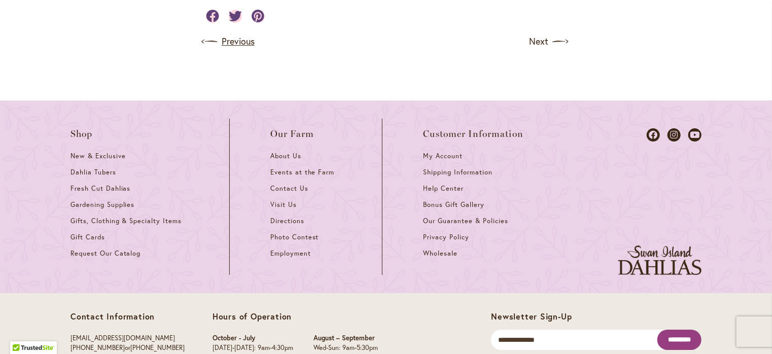
click at [225, 50] on link "Previous" at bounding box center [228, 41] width 51 height 16
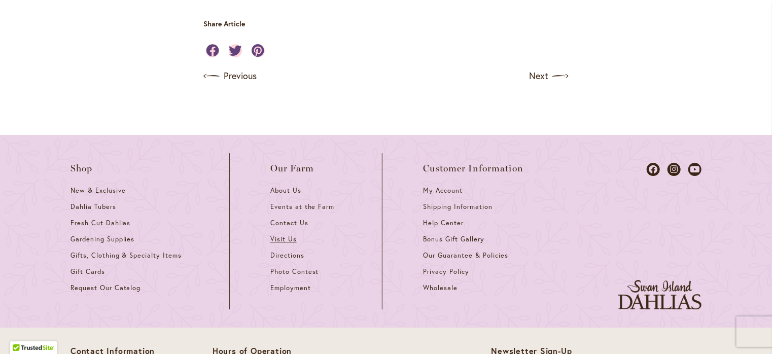
scroll to position [1622, 0]
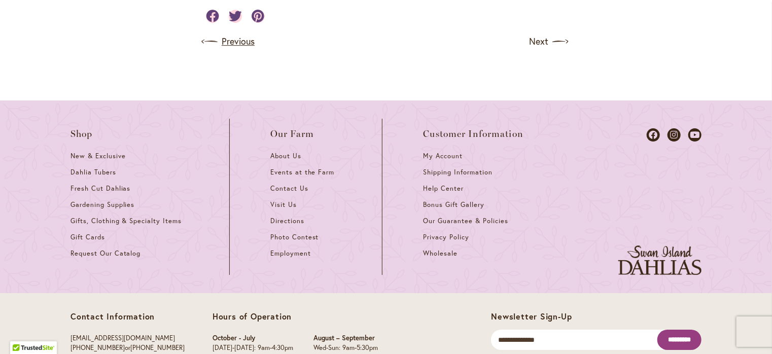
click at [238, 50] on link "Previous" at bounding box center [228, 41] width 51 height 16
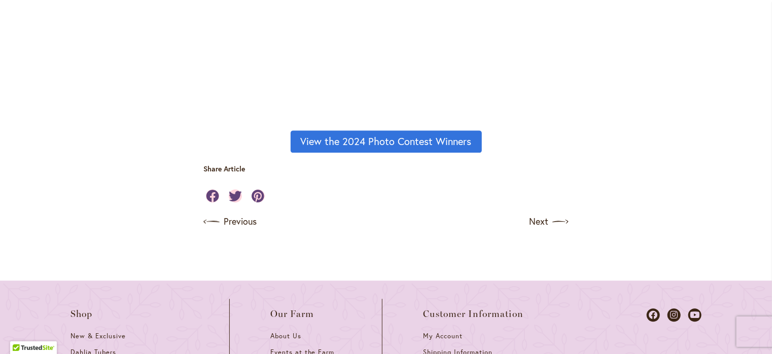
scroll to position [1014, 0]
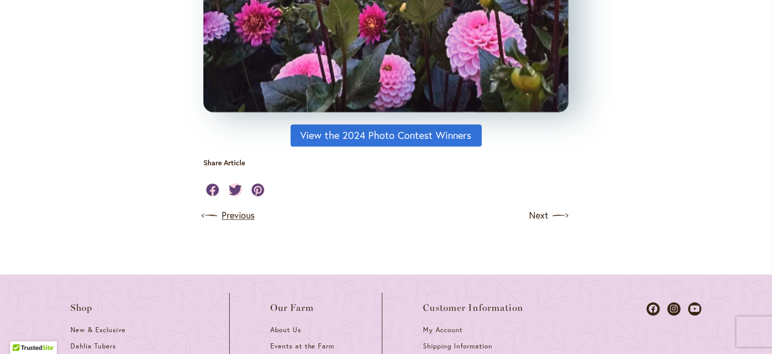
click at [239, 215] on link "Previous" at bounding box center [228, 215] width 51 height 16
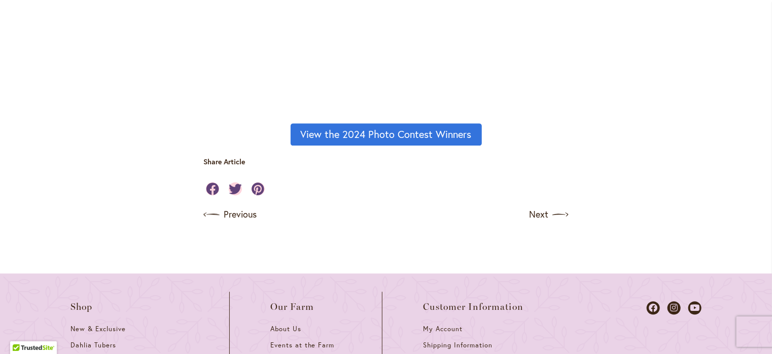
scroll to position [1065, 0]
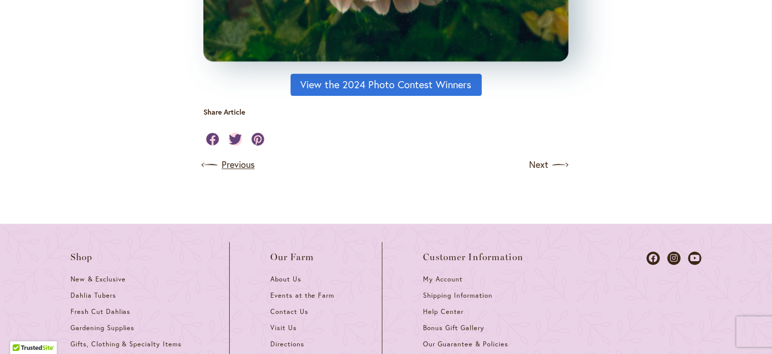
click at [239, 165] on link "Previous" at bounding box center [228, 165] width 51 height 16
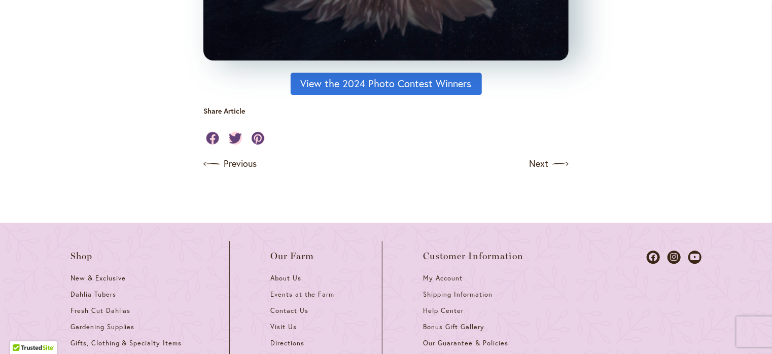
scroll to position [1115, 0]
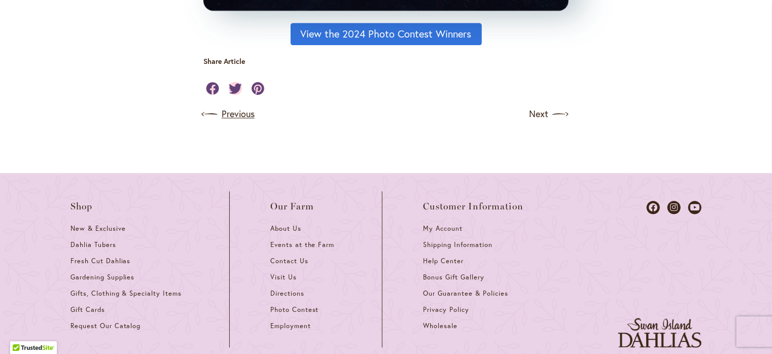
click at [225, 112] on link "Previous" at bounding box center [228, 114] width 51 height 16
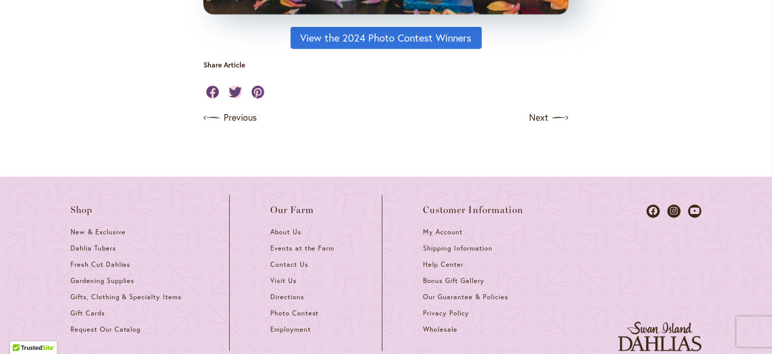
scroll to position [963, 0]
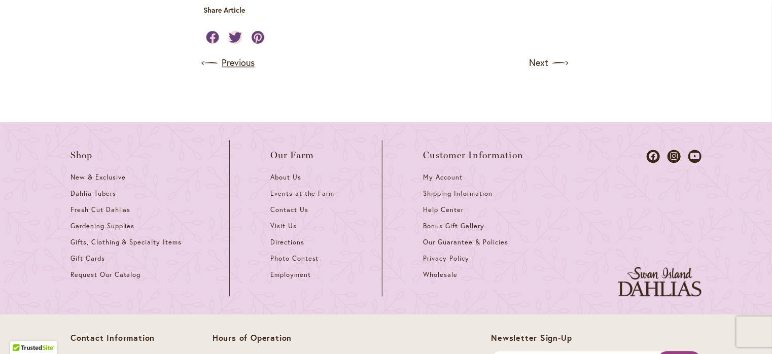
click at [226, 61] on link "Previous" at bounding box center [228, 63] width 51 height 16
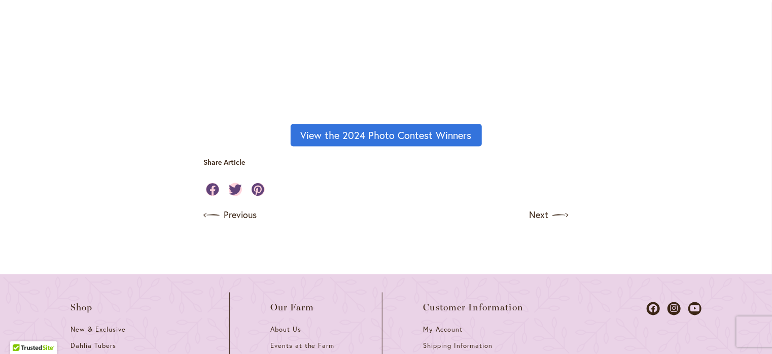
scroll to position [912, 0]
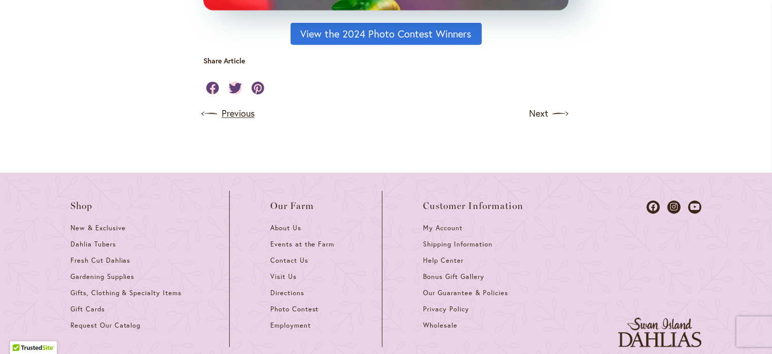
click at [227, 114] on link "Previous" at bounding box center [228, 114] width 51 height 16
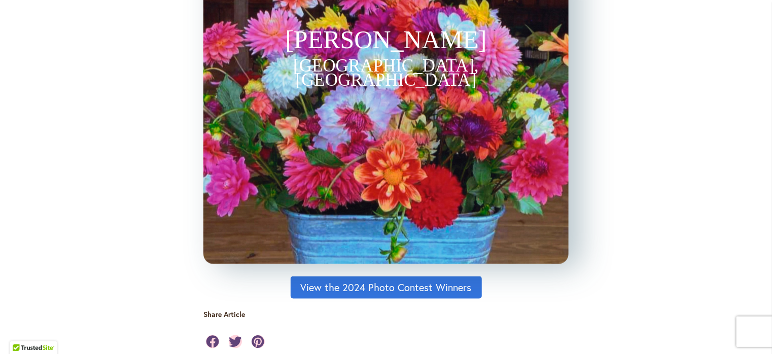
scroll to position [760, 0]
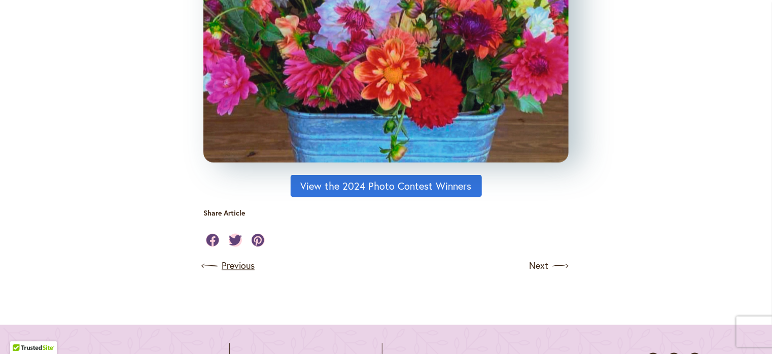
click at [243, 263] on link "Previous" at bounding box center [228, 266] width 51 height 16
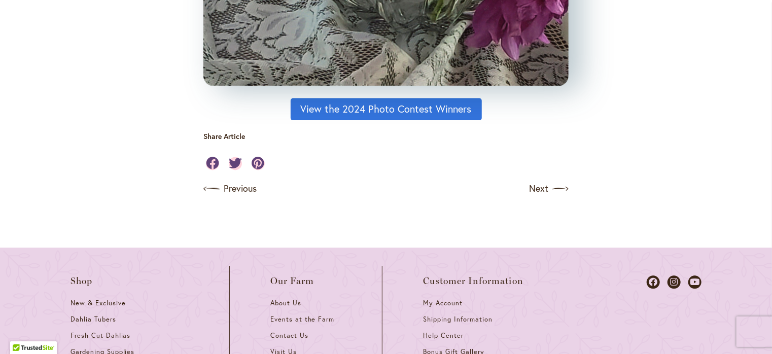
scroll to position [963, 0]
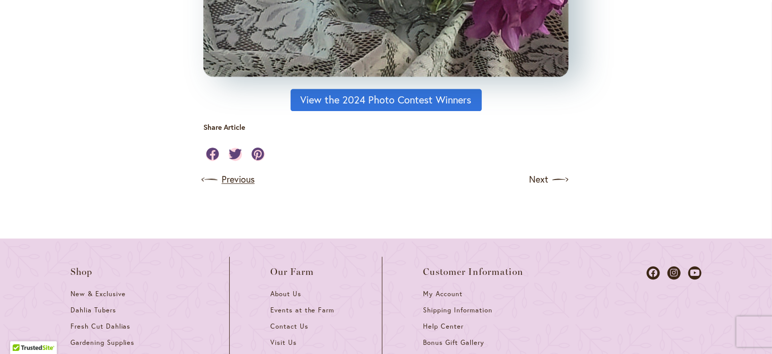
click at [231, 181] on link "Previous" at bounding box center [228, 180] width 51 height 16
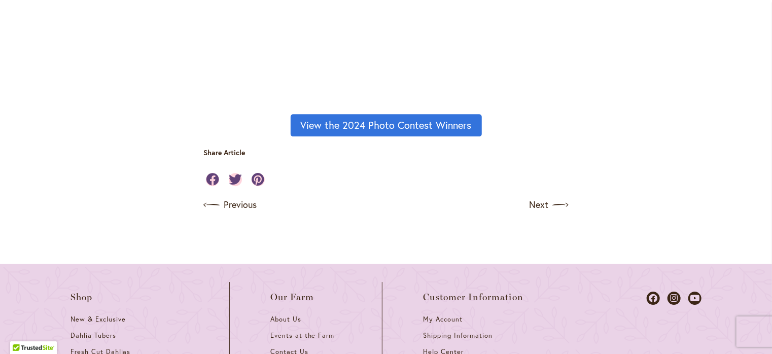
scroll to position [1470, 0]
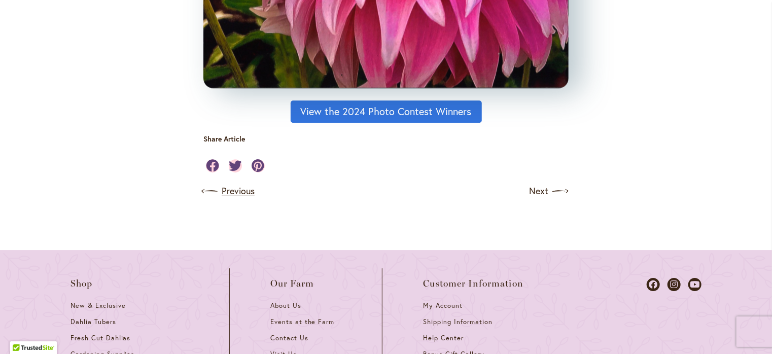
click at [229, 187] on link "Previous" at bounding box center [228, 191] width 51 height 16
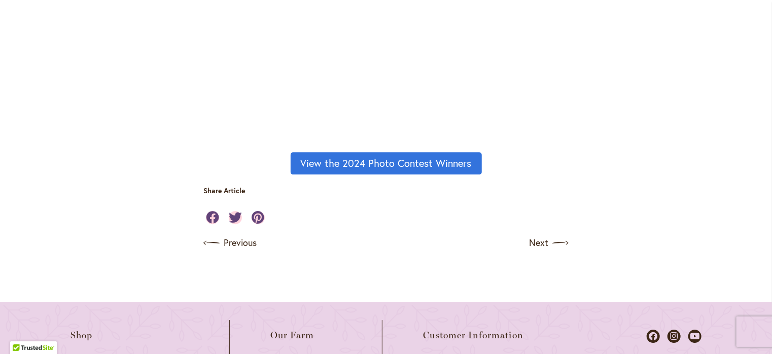
scroll to position [1521, 0]
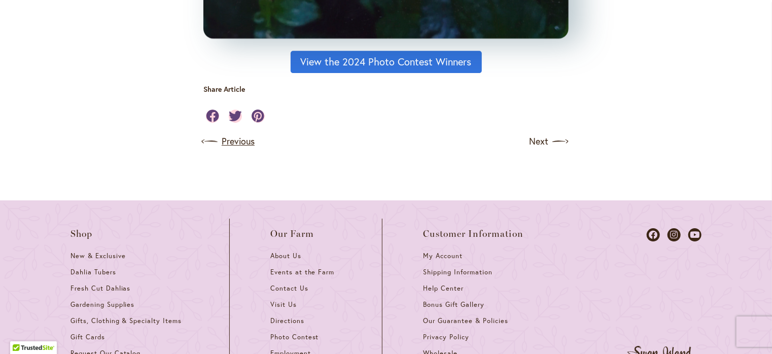
click at [243, 142] on link "Previous" at bounding box center [228, 141] width 51 height 16
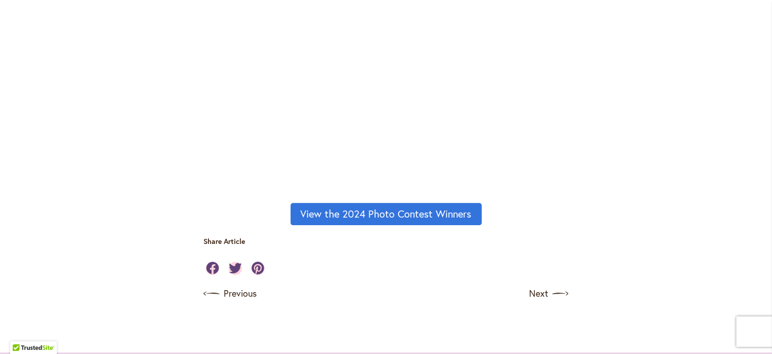
scroll to position [1419, 0]
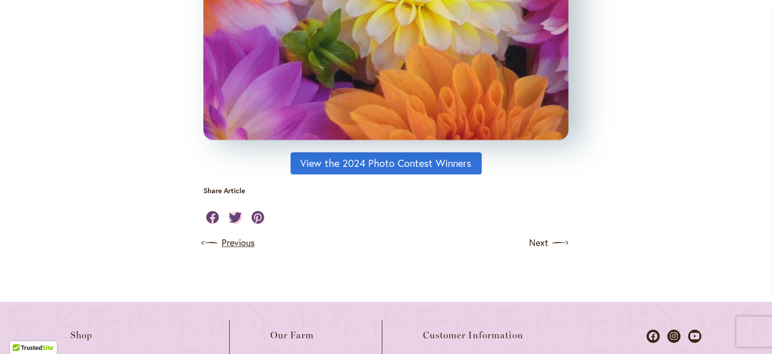
click at [243, 237] on link "Previous" at bounding box center [228, 243] width 51 height 16
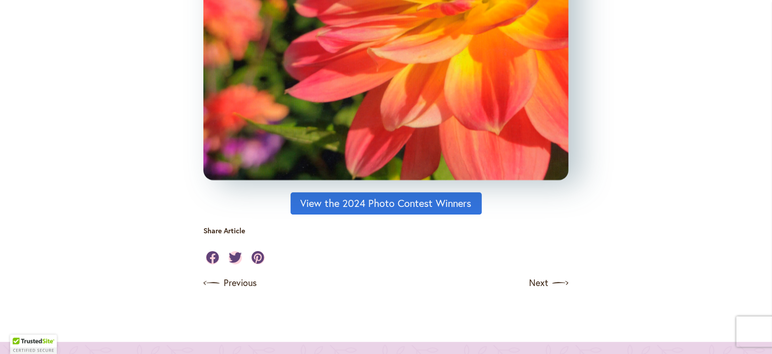
scroll to position [1166, 0]
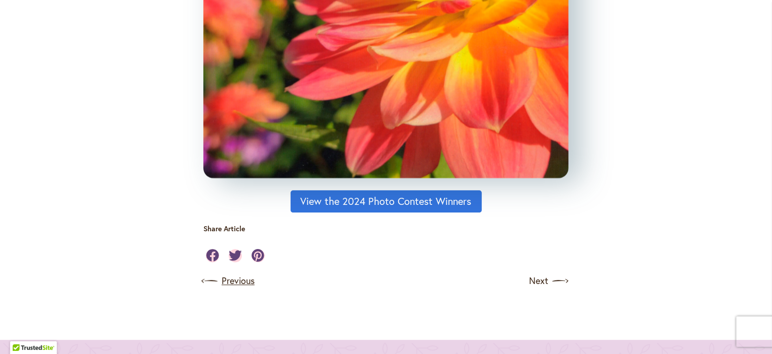
click at [237, 278] on link "Previous" at bounding box center [228, 281] width 51 height 16
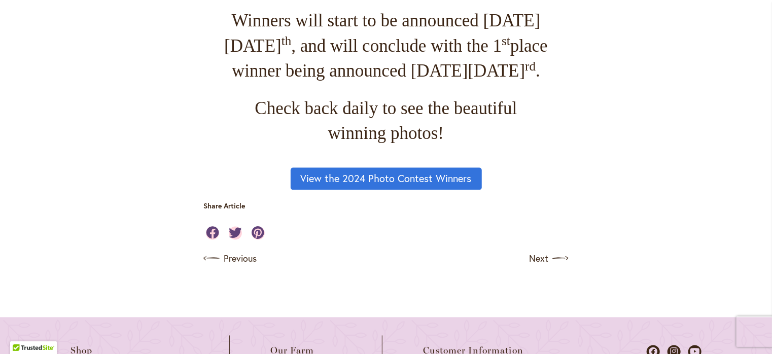
scroll to position [862, 0]
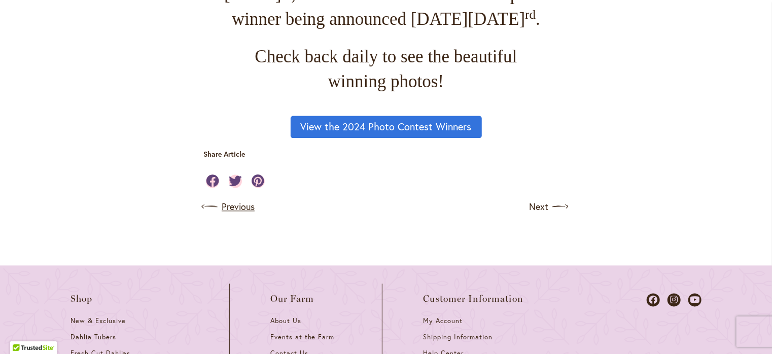
click at [234, 215] on link "Previous" at bounding box center [228, 207] width 51 height 16
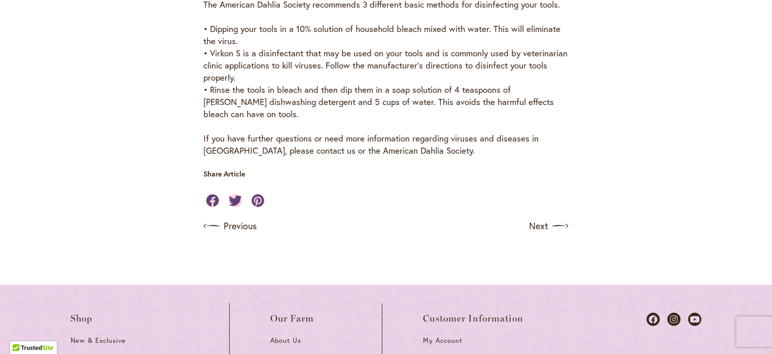
scroll to position [507, 0]
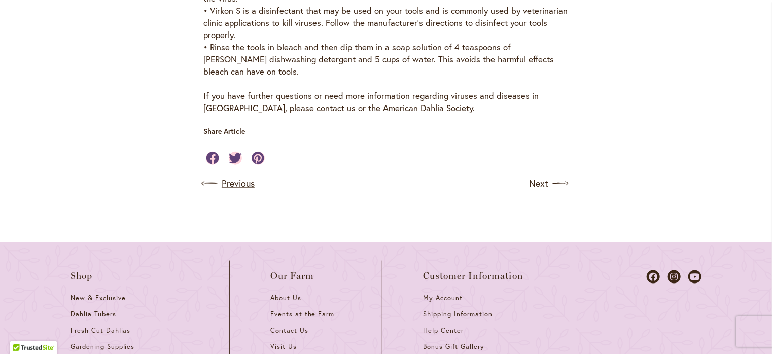
click at [223, 183] on link "Previous" at bounding box center [228, 183] width 51 height 16
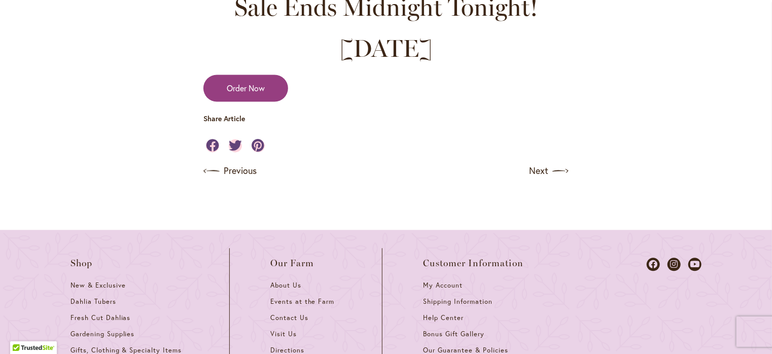
scroll to position [1014, 0]
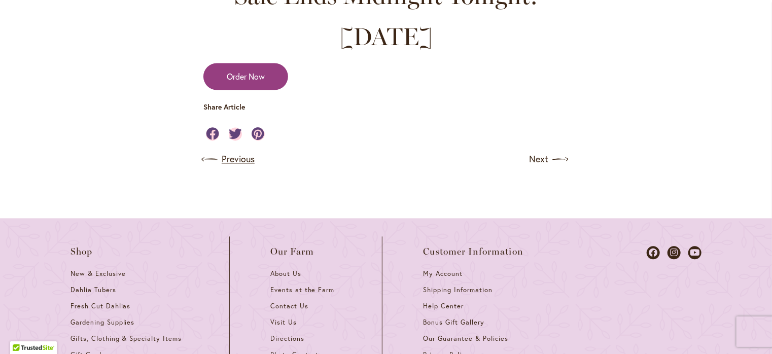
click at [241, 157] on link "Previous" at bounding box center [228, 159] width 51 height 16
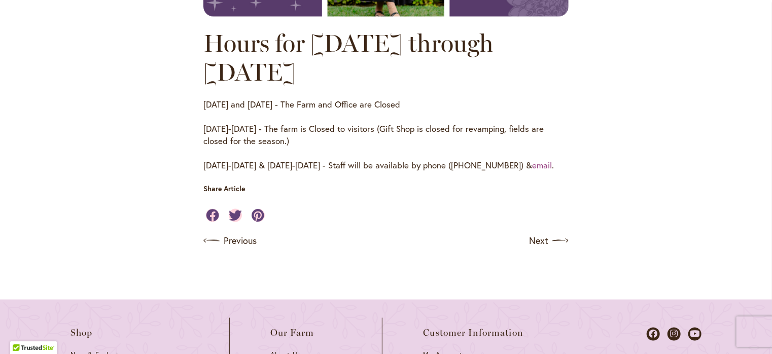
scroll to position [811, 0]
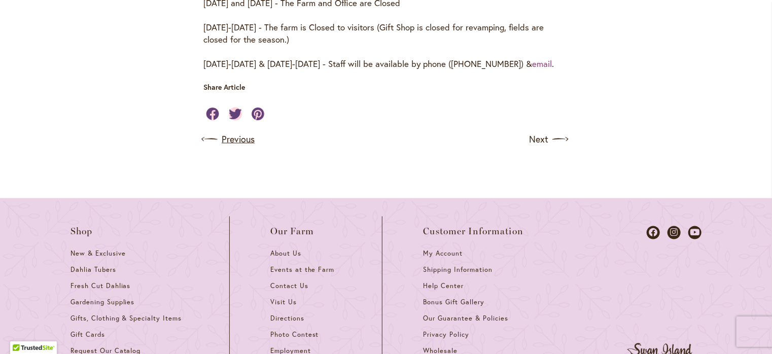
click at [246, 138] on link "Previous" at bounding box center [228, 139] width 51 height 16
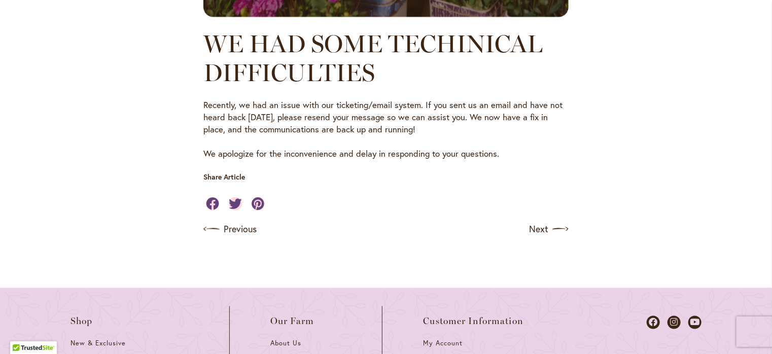
scroll to position [710, 0]
click at [234, 227] on link "Previous" at bounding box center [228, 229] width 51 height 16
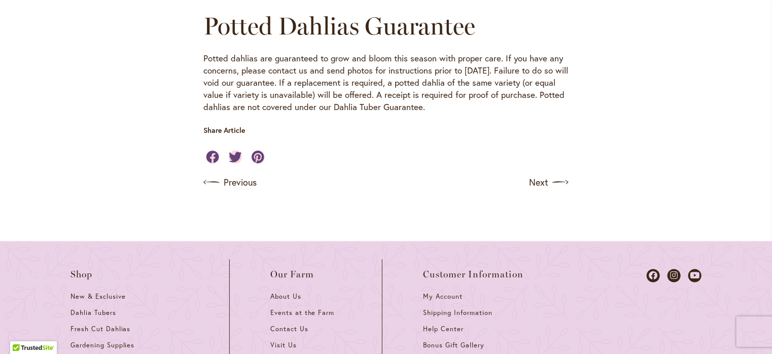
scroll to position [760, 0]
click at [241, 181] on link "Previous" at bounding box center [228, 182] width 51 height 16
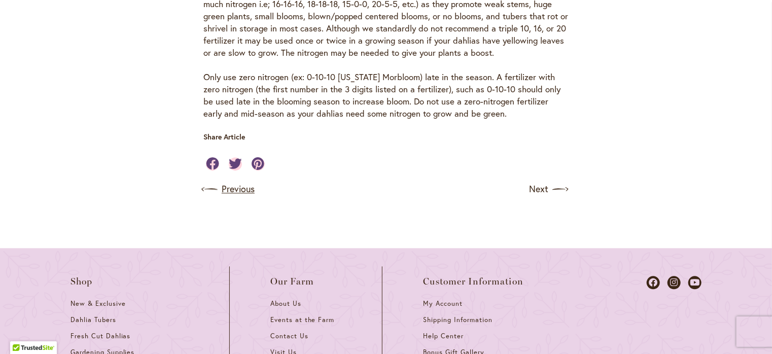
scroll to position [1014, 0]
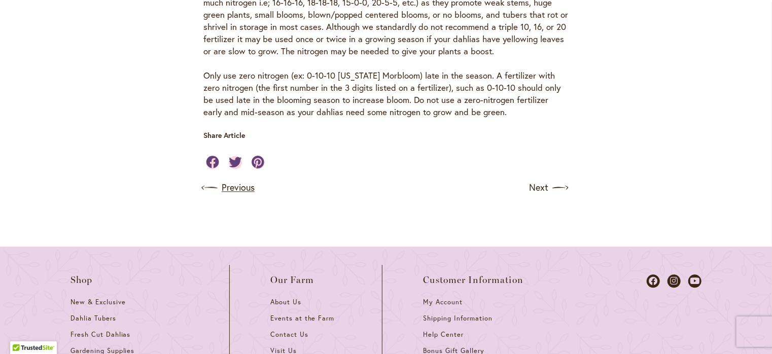
click at [234, 196] on link "Previous" at bounding box center [228, 187] width 51 height 16
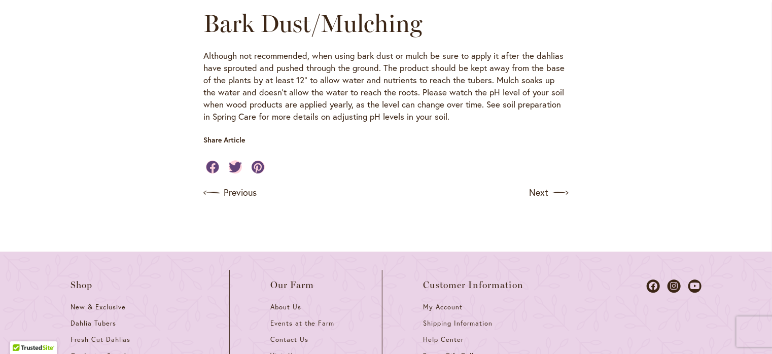
scroll to position [1318, 0]
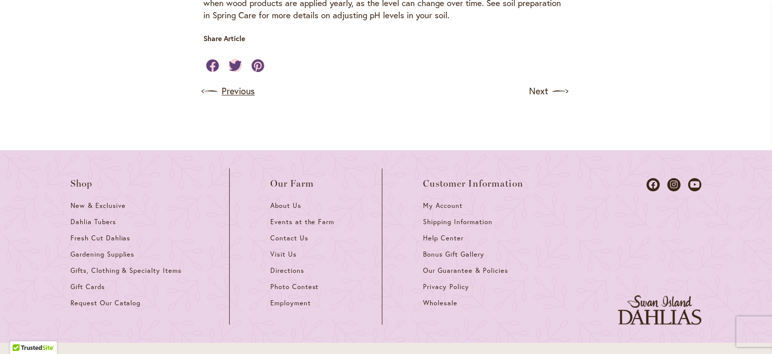
click at [237, 83] on link "Previous" at bounding box center [228, 91] width 51 height 16
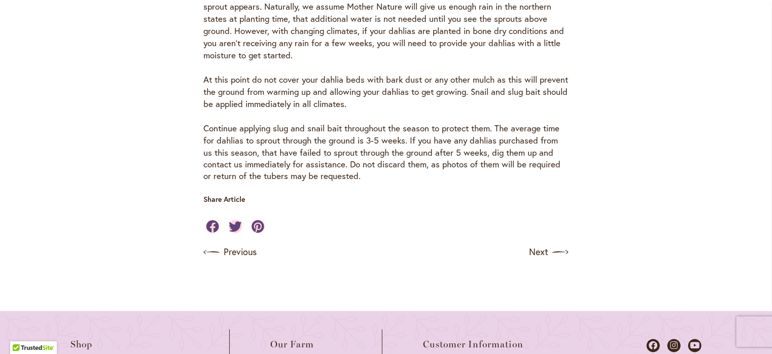
scroll to position [811, 0]
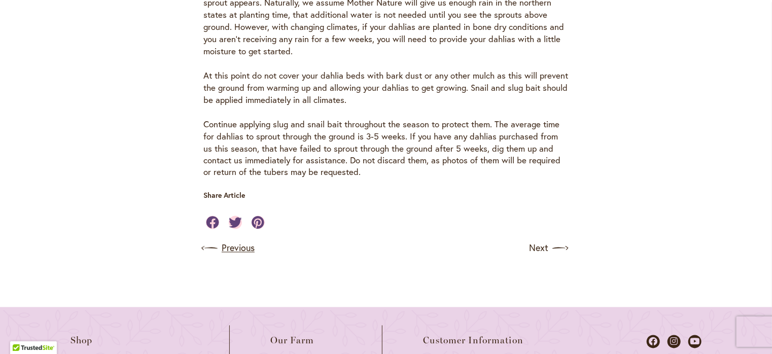
click at [228, 240] on link "Previous" at bounding box center [228, 248] width 51 height 16
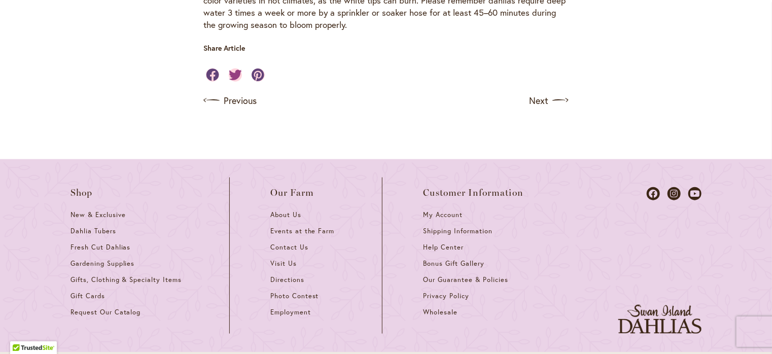
scroll to position [507, 0]
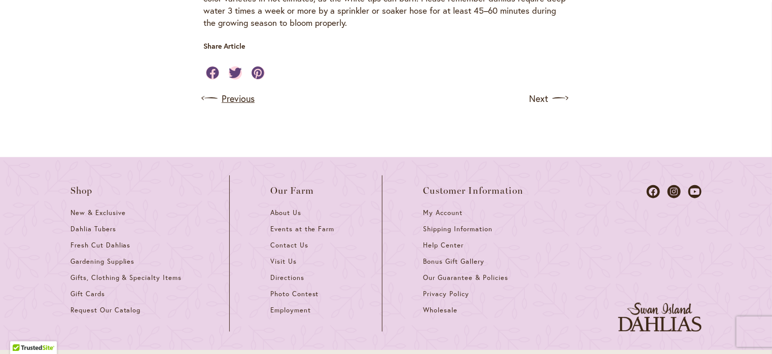
click at [240, 90] on link "Previous" at bounding box center [228, 98] width 51 height 16
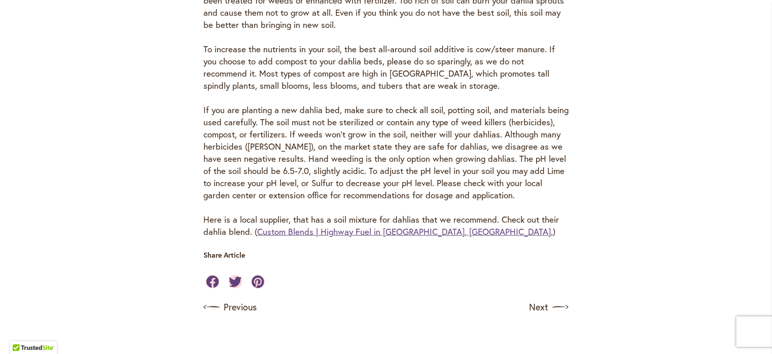
scroll to position [507, 0]
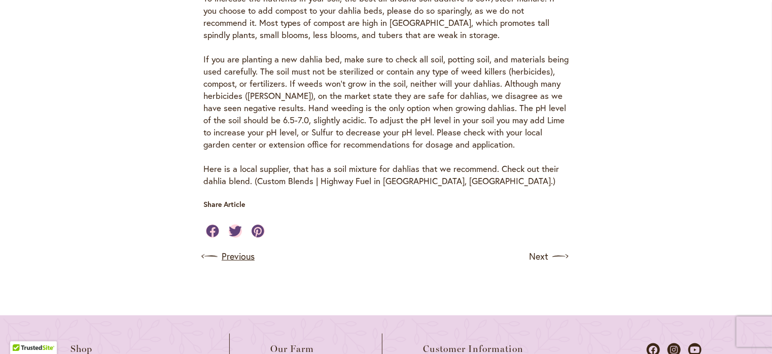
click at [232, 254] on link "Previous" at bounding box center [228, 256] width 51 height 16
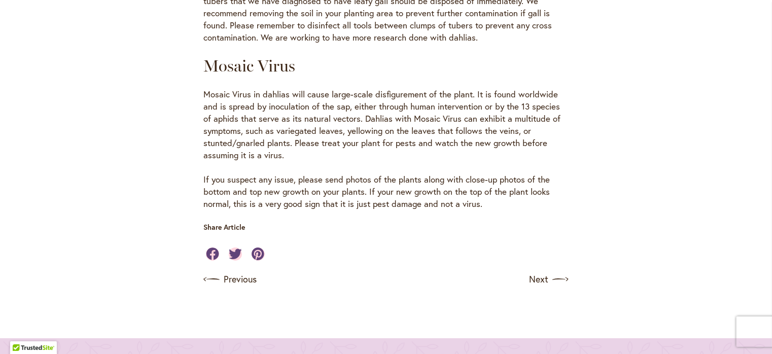
scroll to position [1926, 0]
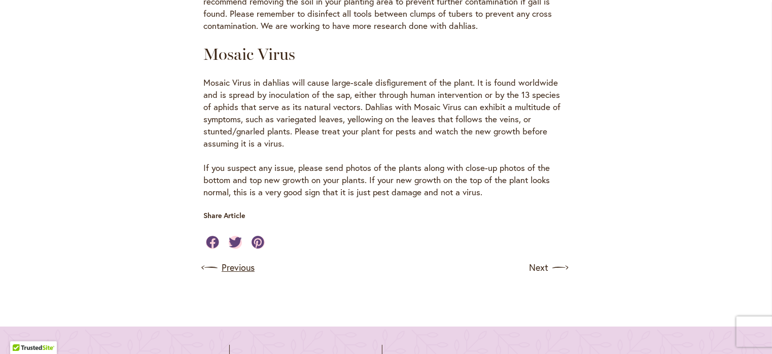
click at [245, 260] on link "Previous" at bounding box center [228, 268] width 51 height 16
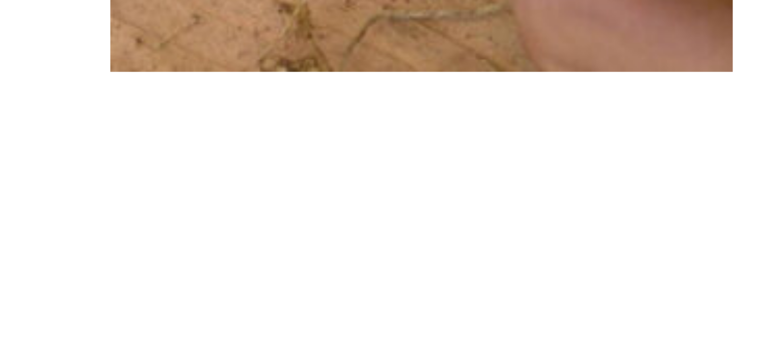
scroll to position [2552, 0]
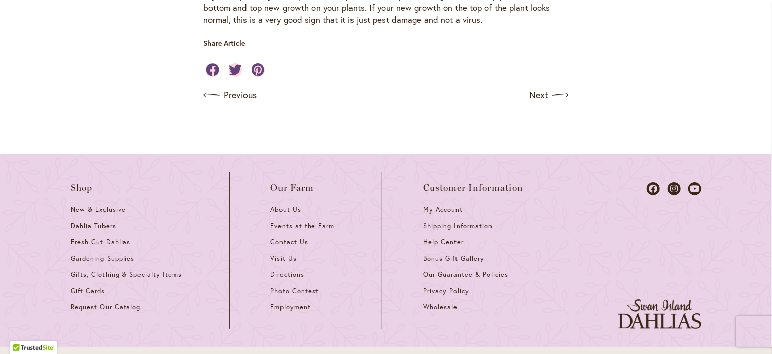
scroll to position [1965, 0]
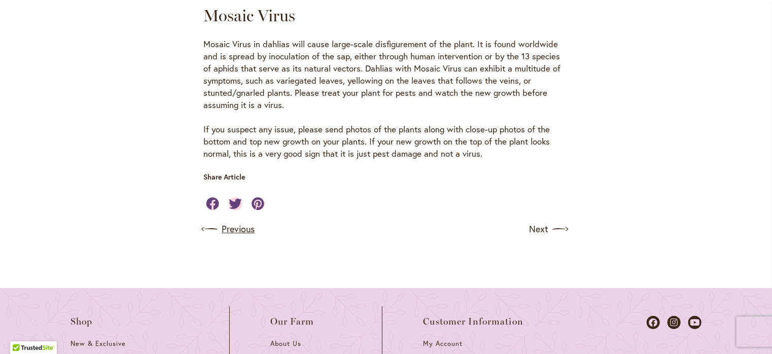
click at [240, 221] on link "Previous" at bounding box center [228, 229] width 51 height 16
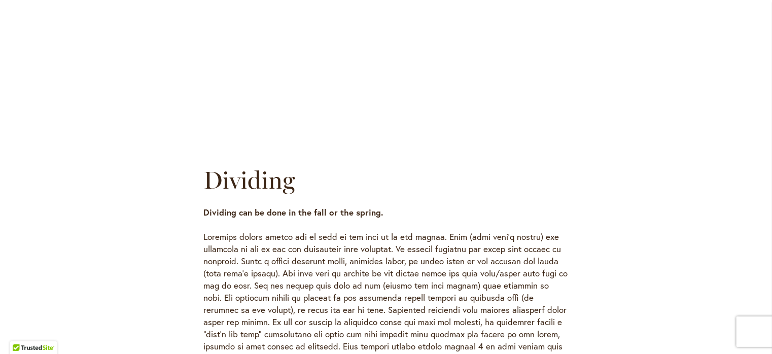
scroll to position [1369, 0]
